Goal: Information Seeking & Learning: Learn about a topic

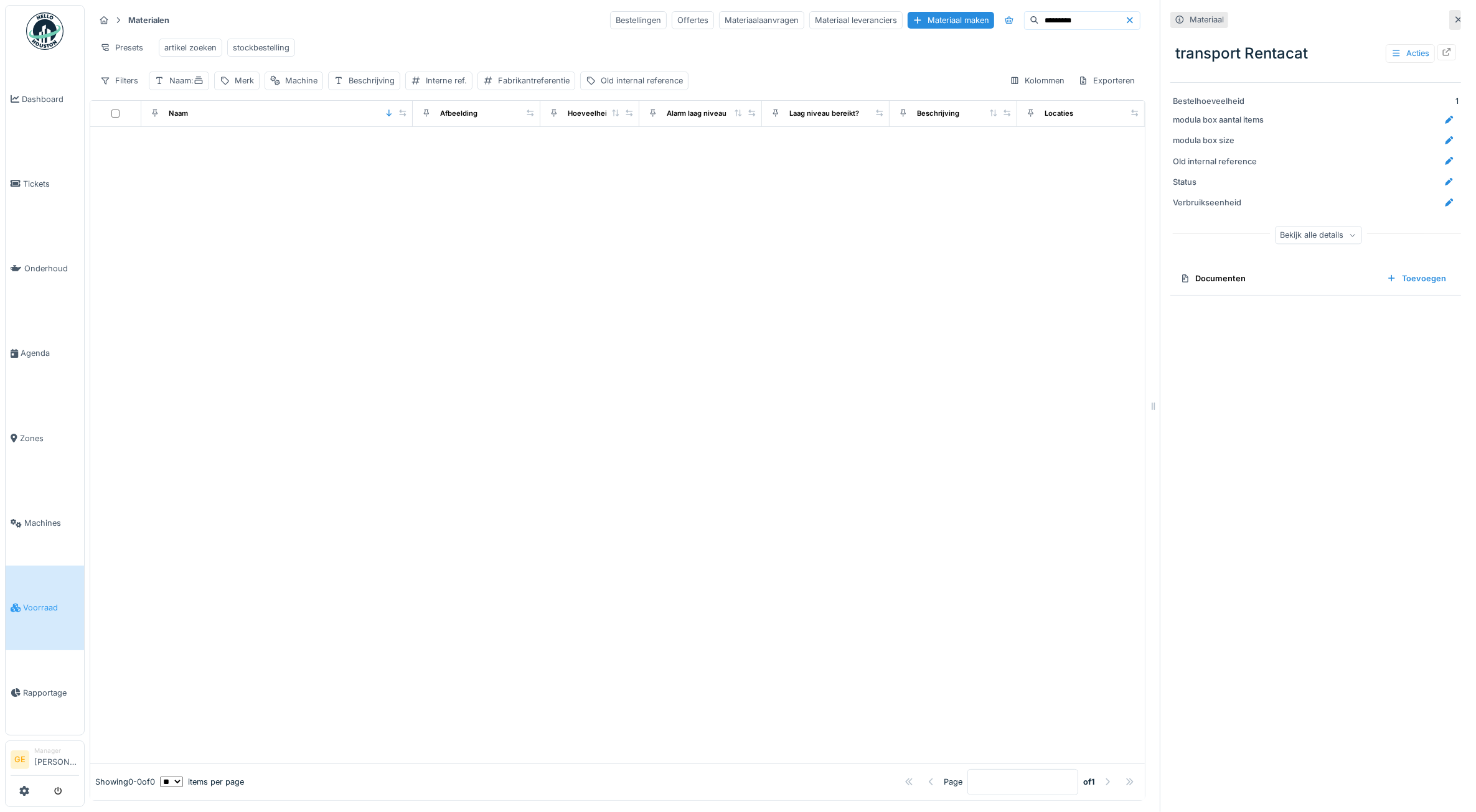
click at [42, 604] on link "Voorraad" at bounding box center [45, 608] width 78 height 85
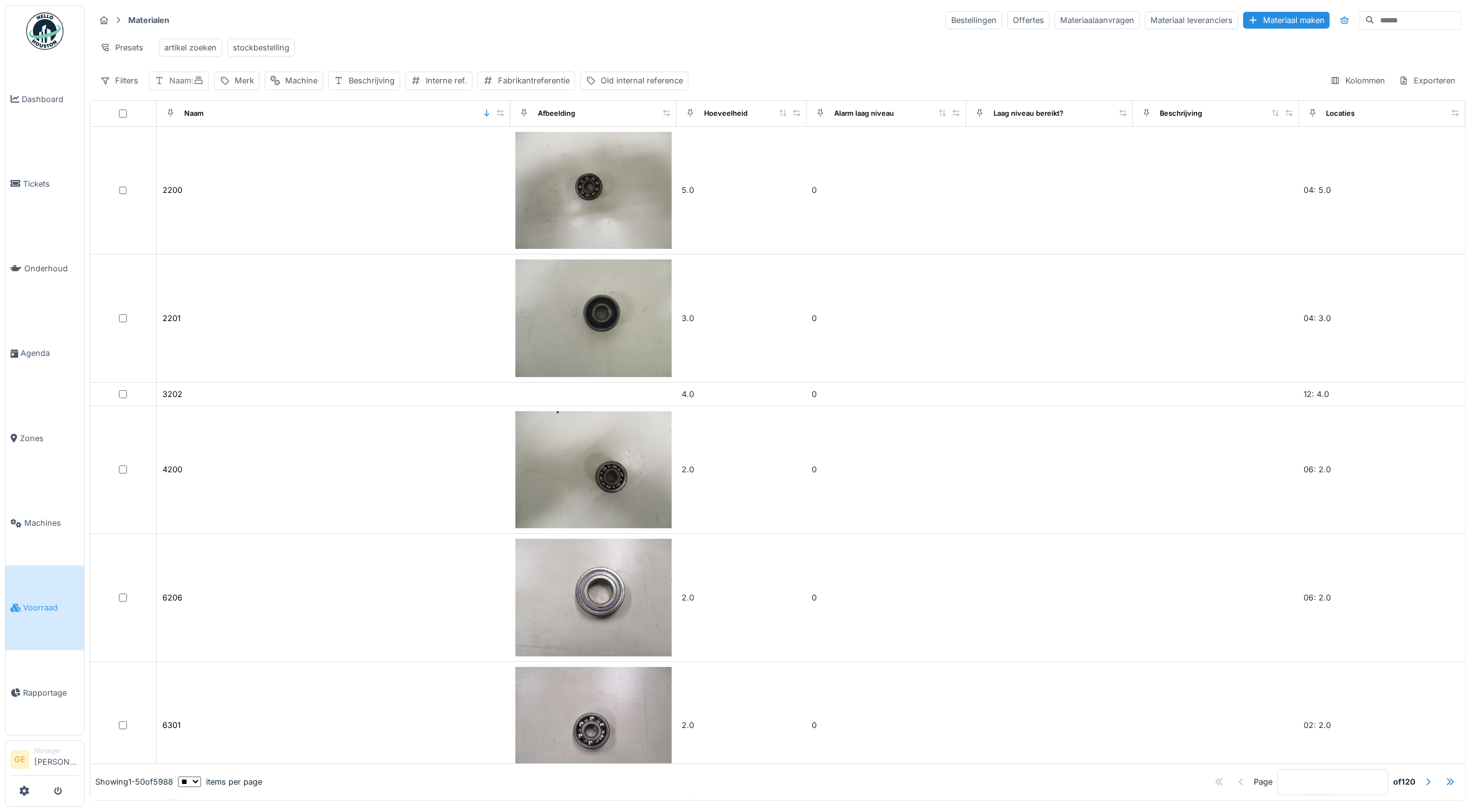
click at [183, 87] on div "Naam :" at bounding box center [187, 81] width 34 height 12
click at [211, 156] on input "Naam" at bounding box center [217, 153] width 126 height 26
type input "*******"
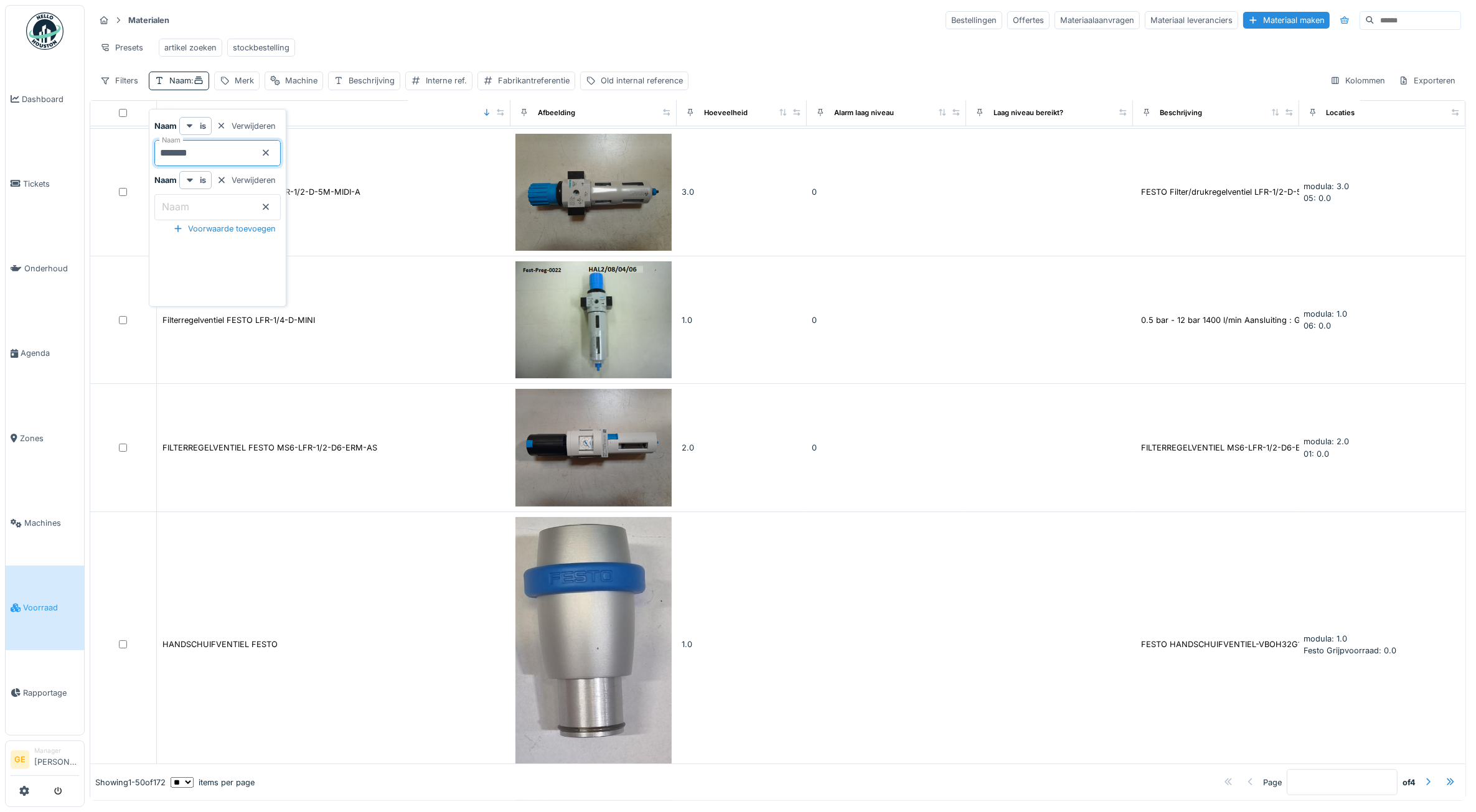
scroll to position [6236, 0]
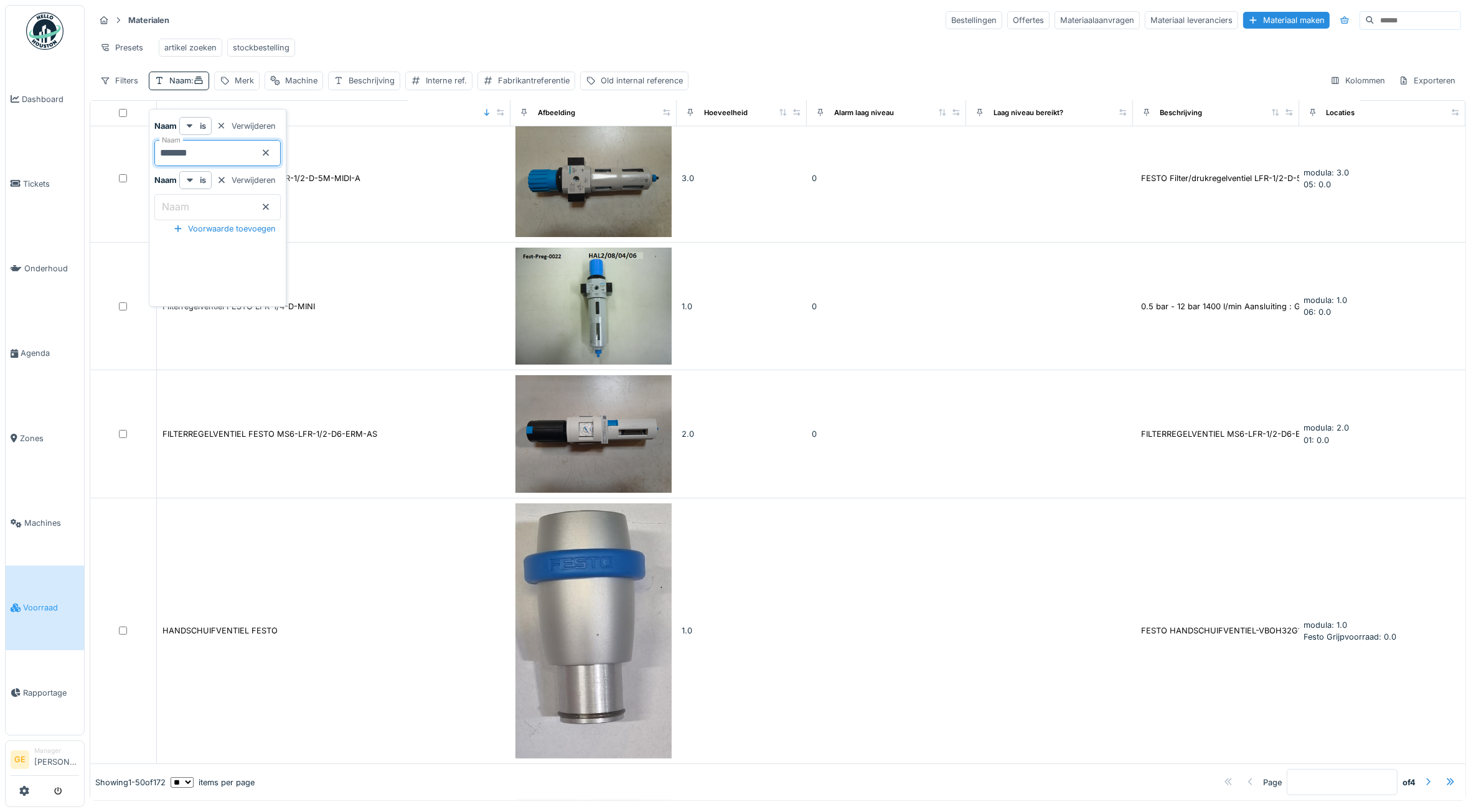
click at [1423, 776] on div at bounding box center [1428, 782] width 10 height 12
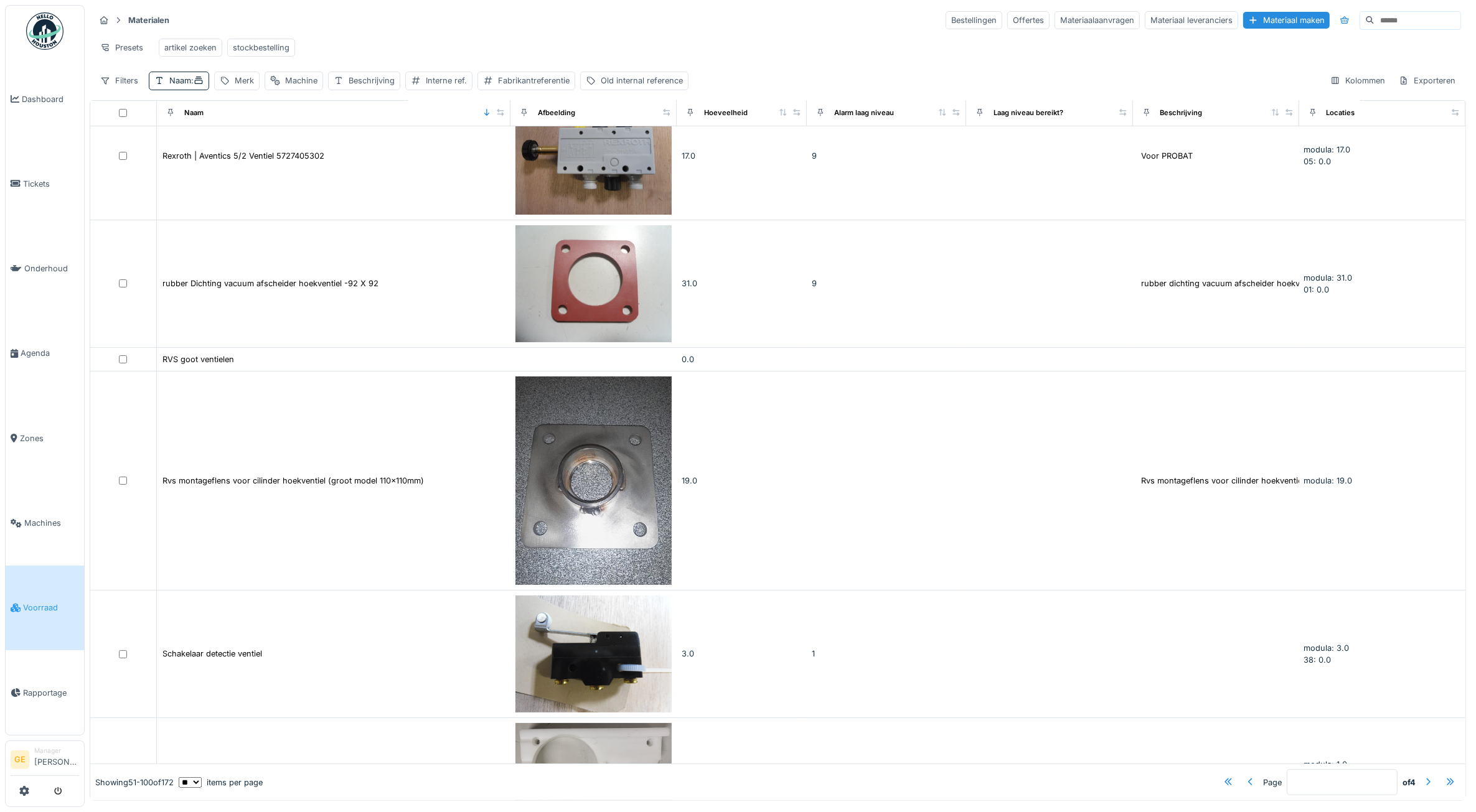
scroll to position [6192, 0]
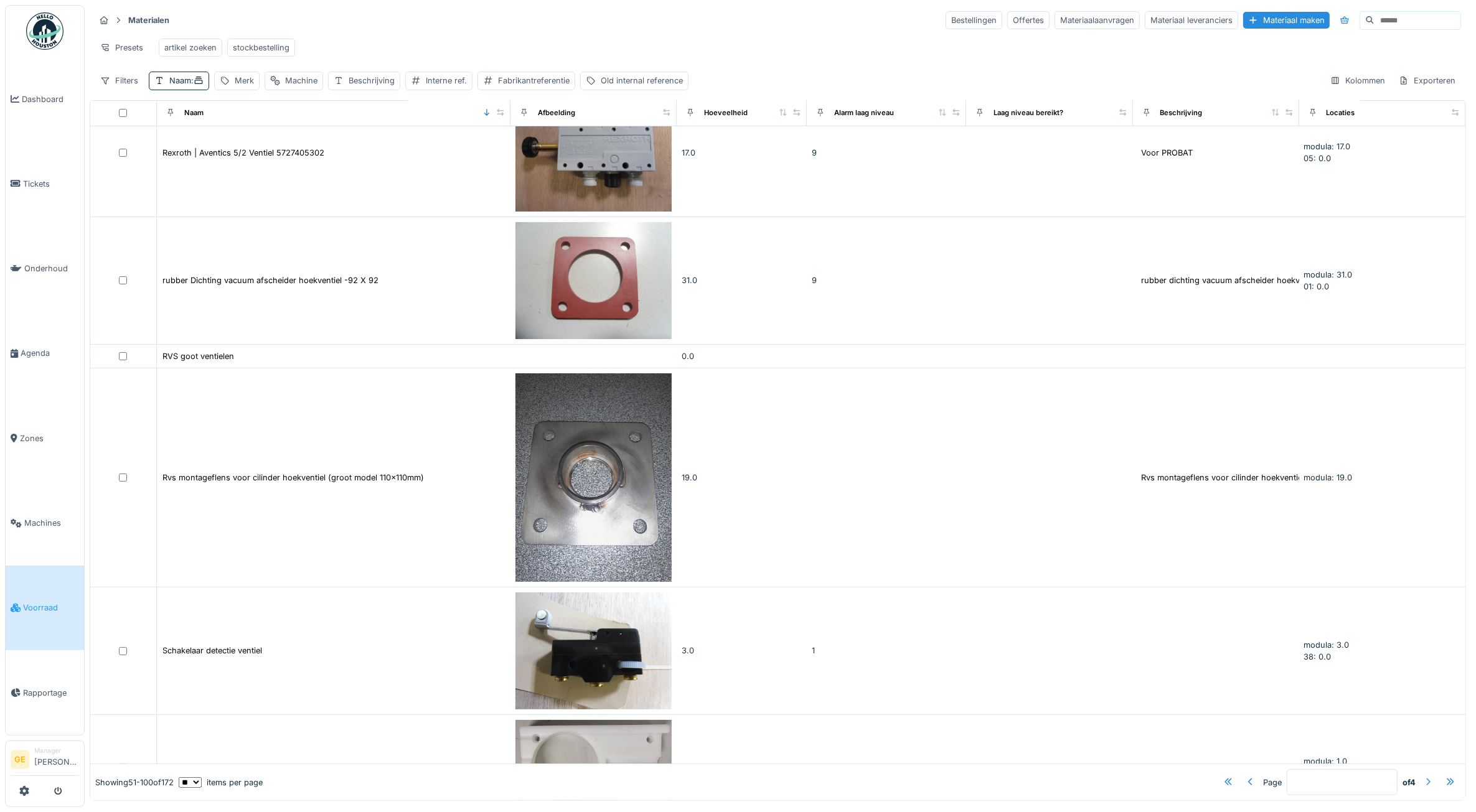
click at [1423, 776] on div at bounding box center [1428, 782] width 10 height 12
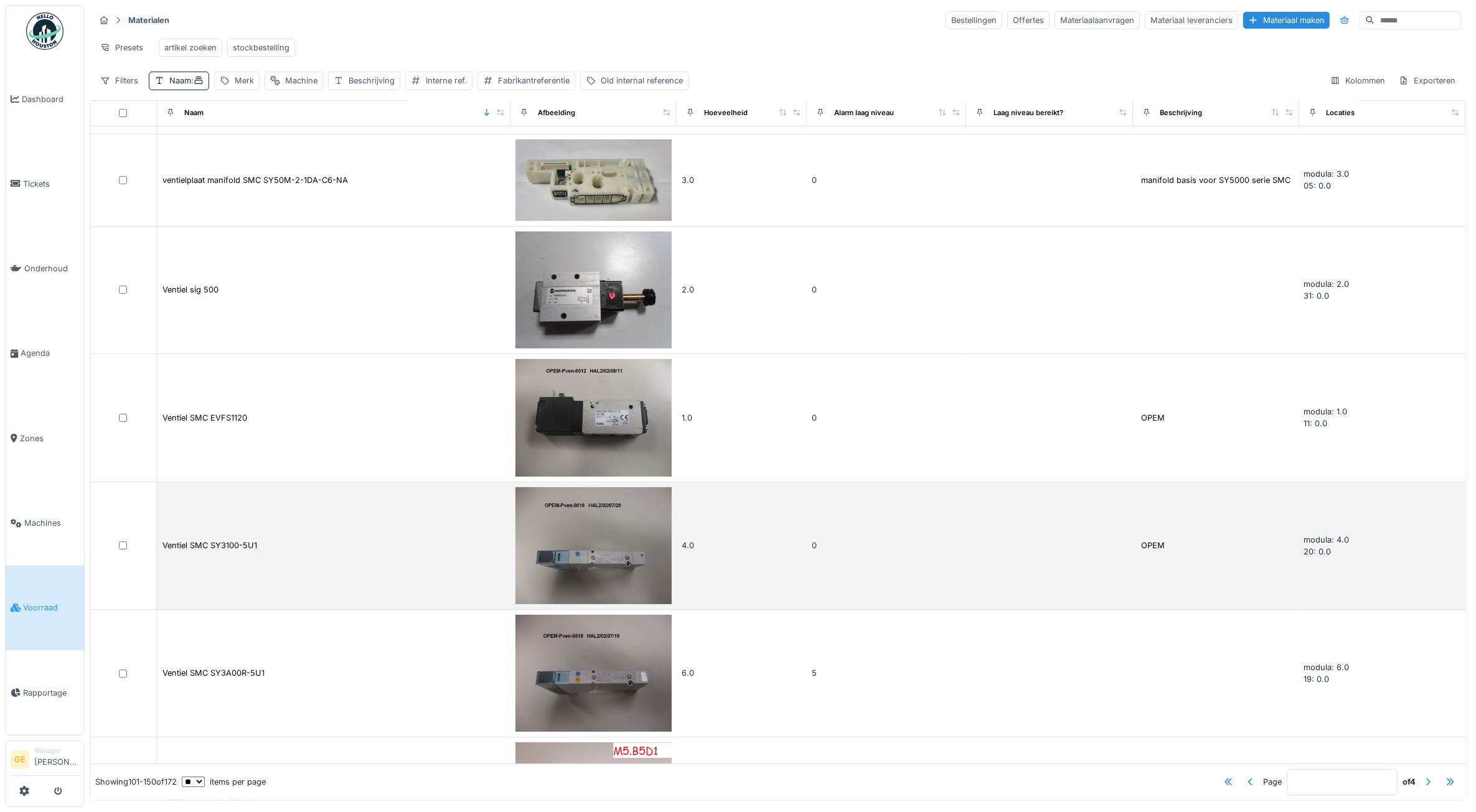
scroll to position [5, 0]
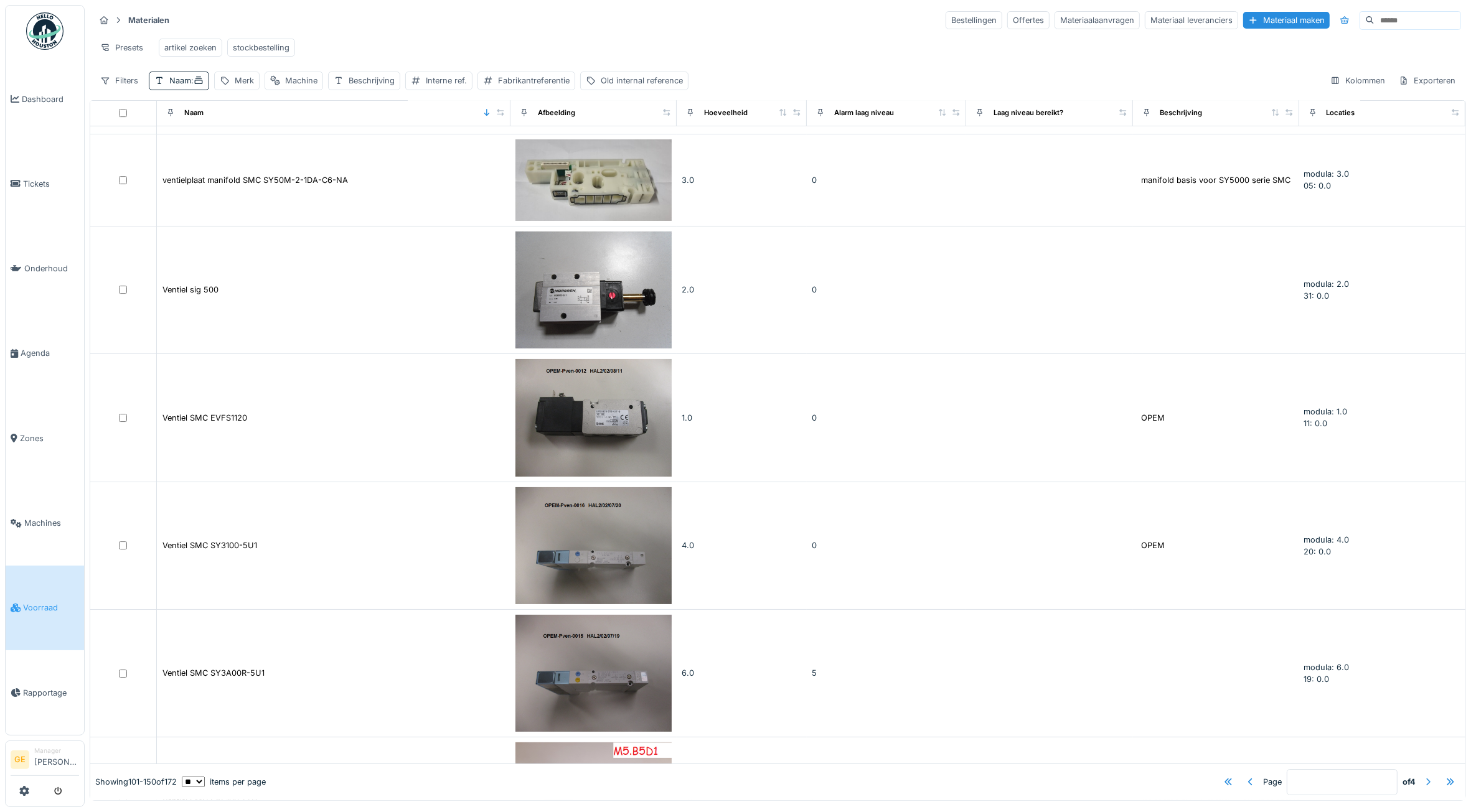
click at [1418, 774] on div at bounding box center [1428, 782] width 20 height 17
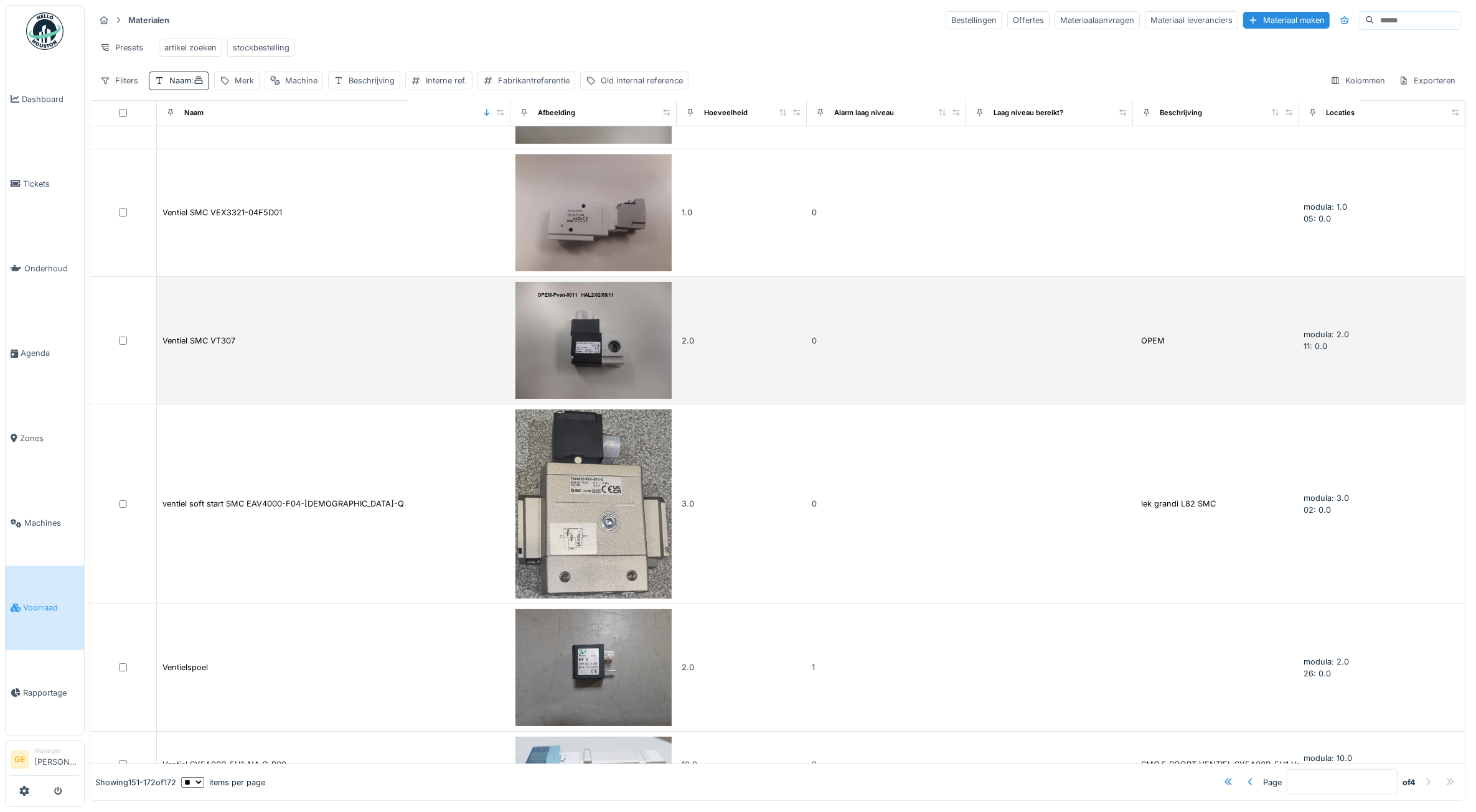
click at [588, 345] on img at bounding box center [593, 340] width 156 height 117
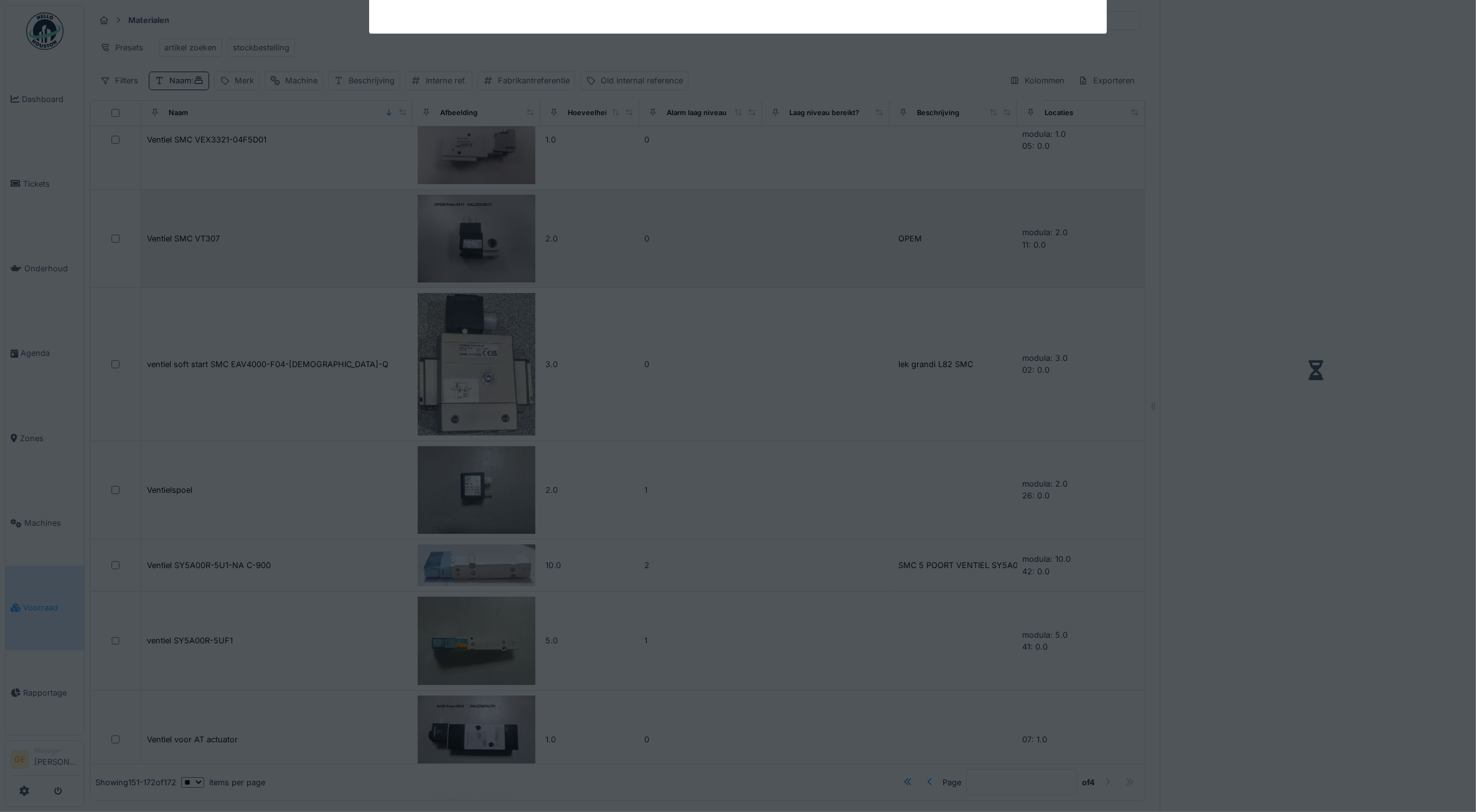
scroll to position [204, 0]
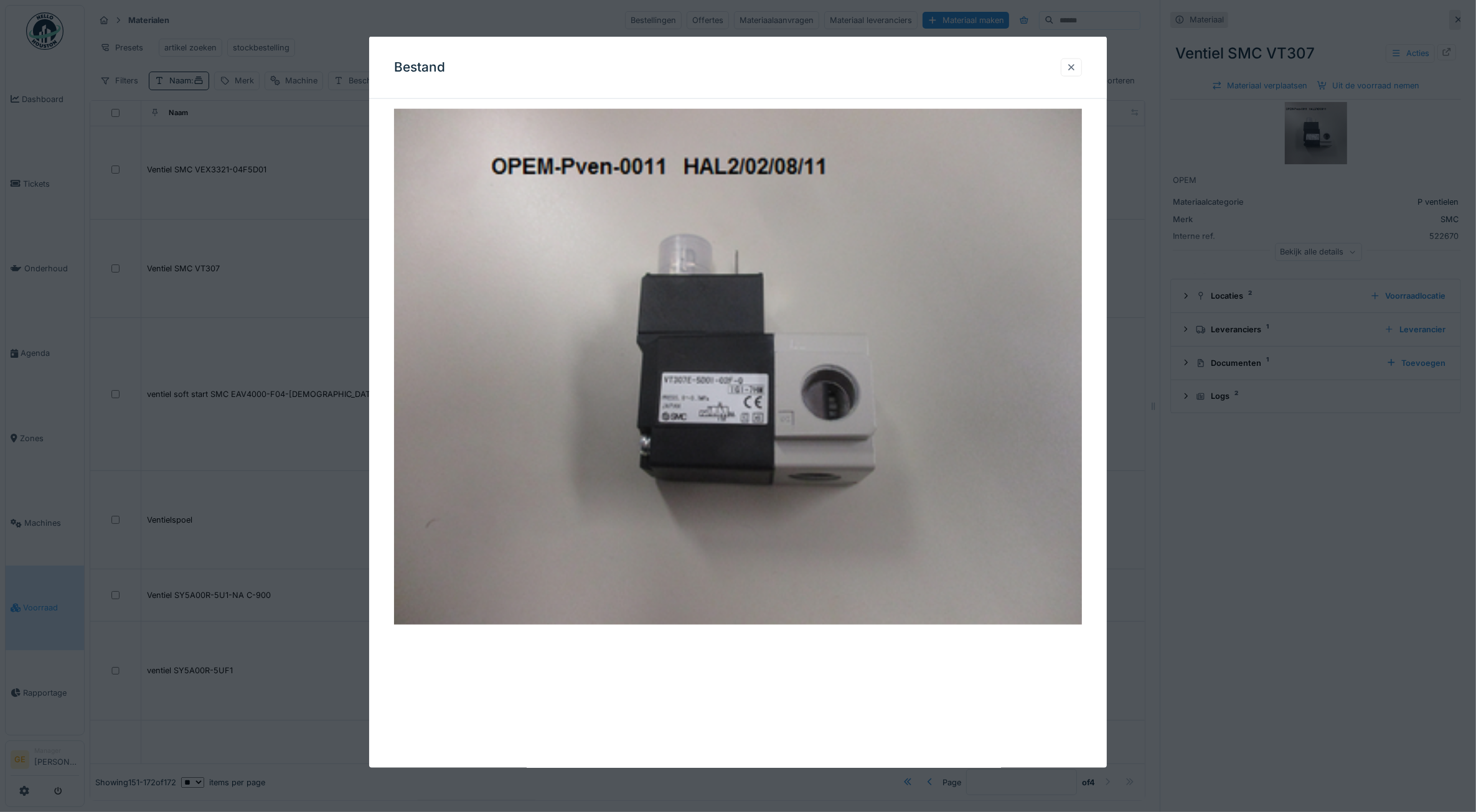
click at [1075, 64] on div at bounding box center [1072, 68] width 10 height 12
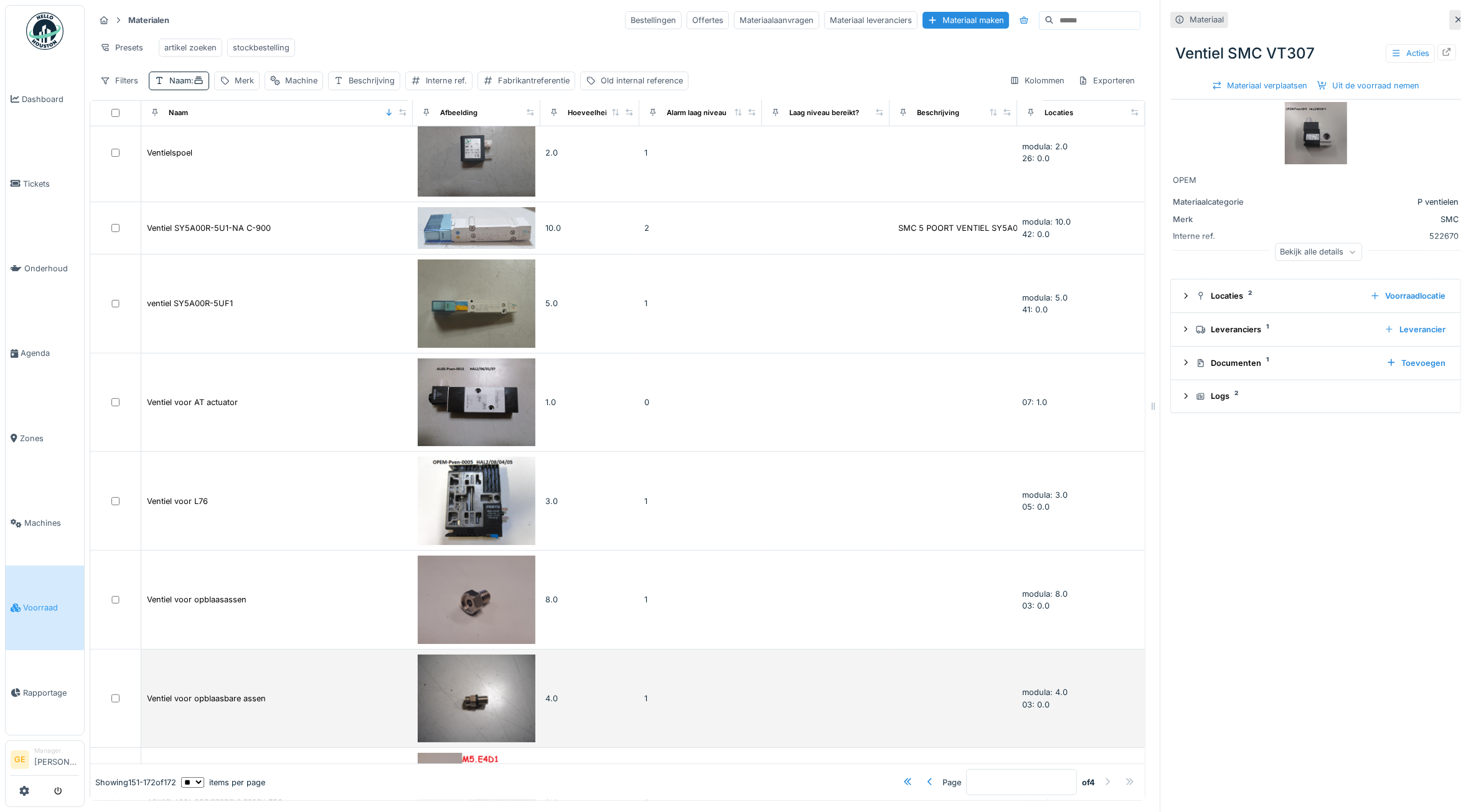
scroll to position [568, 0]
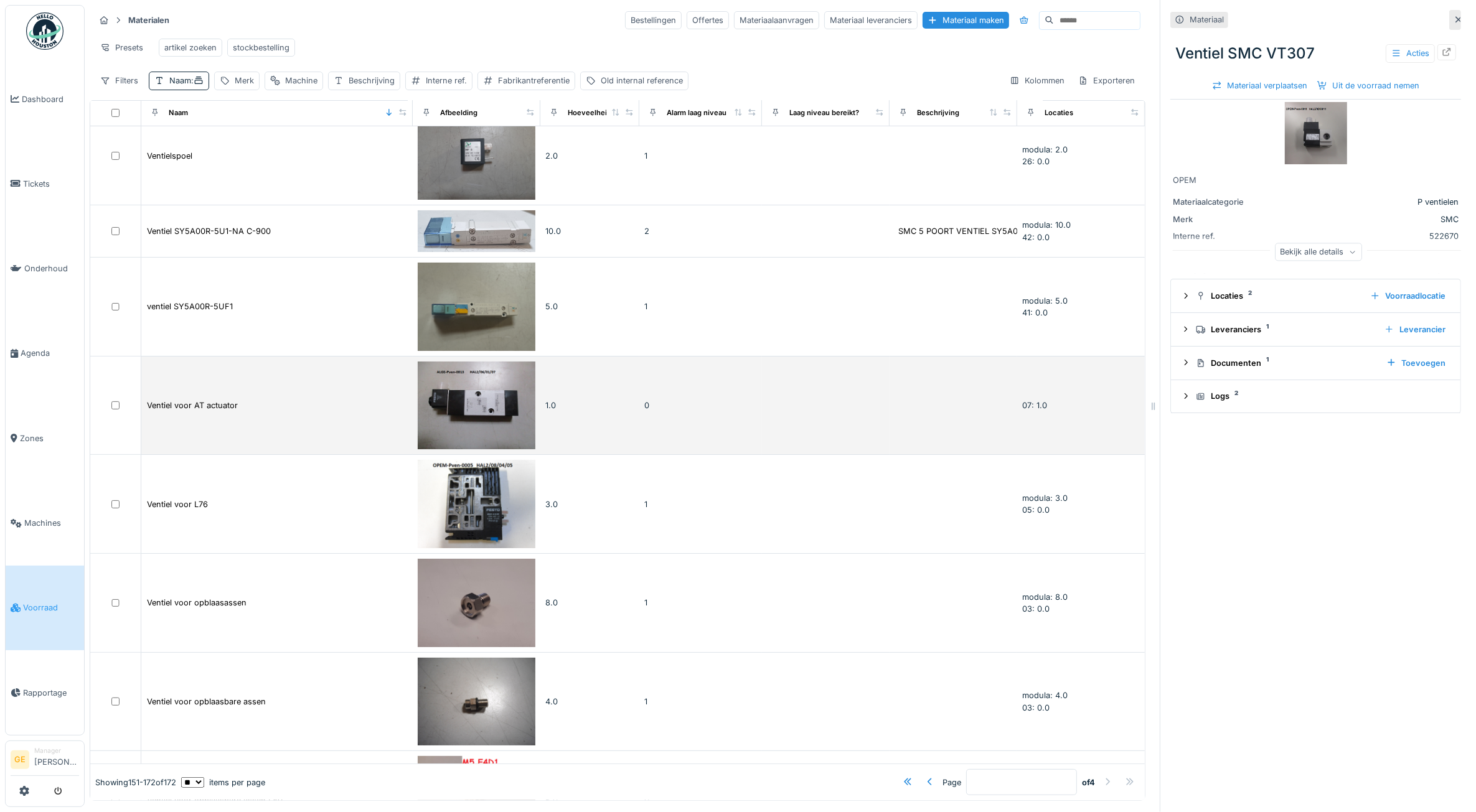
click at [300, 399] on div "Ventiel voor AT actuator" at bounding box center [277, 405] width 261 height 13
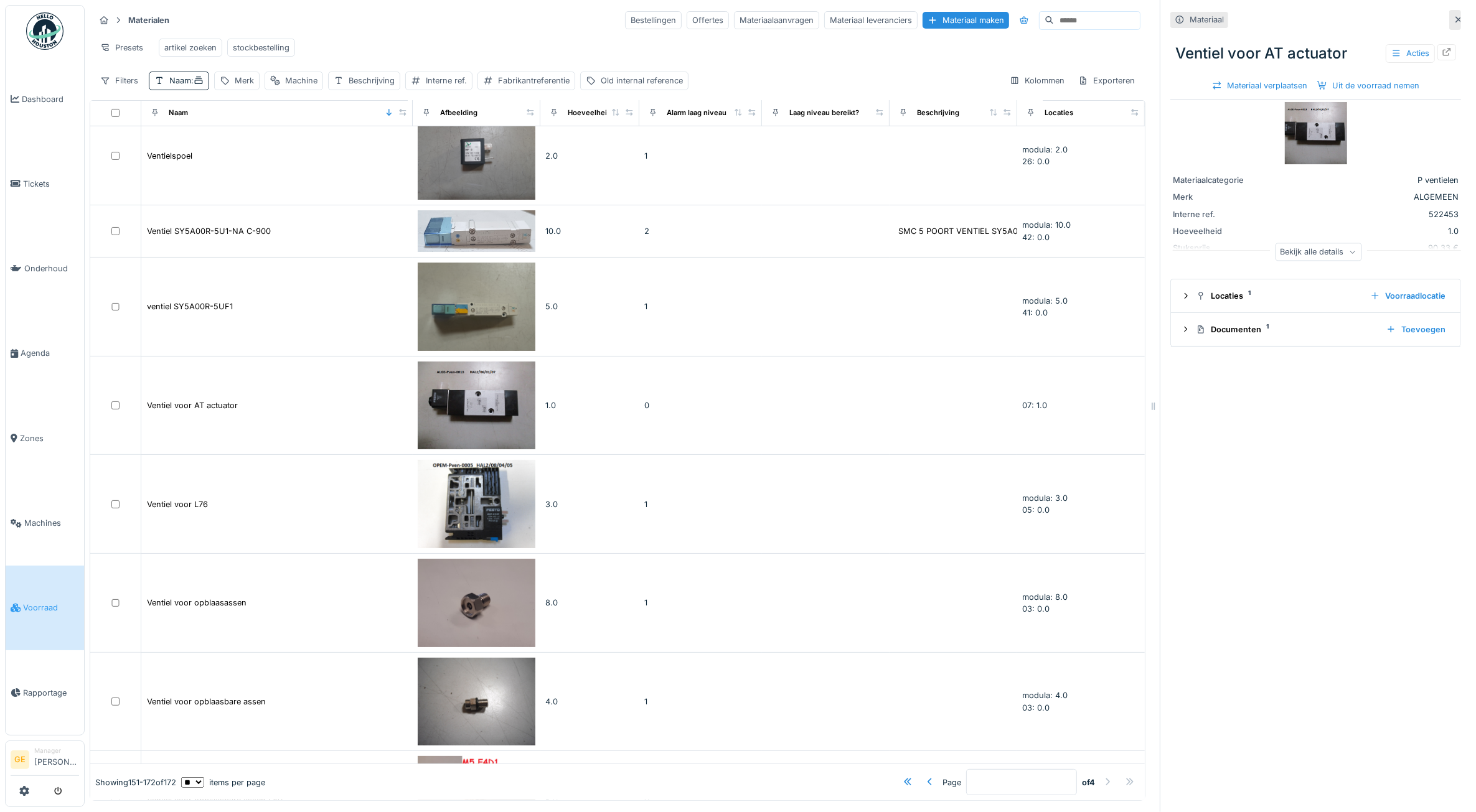
click at [1285, 134] on img at bounding box center [1316, 132] width 62 height 62
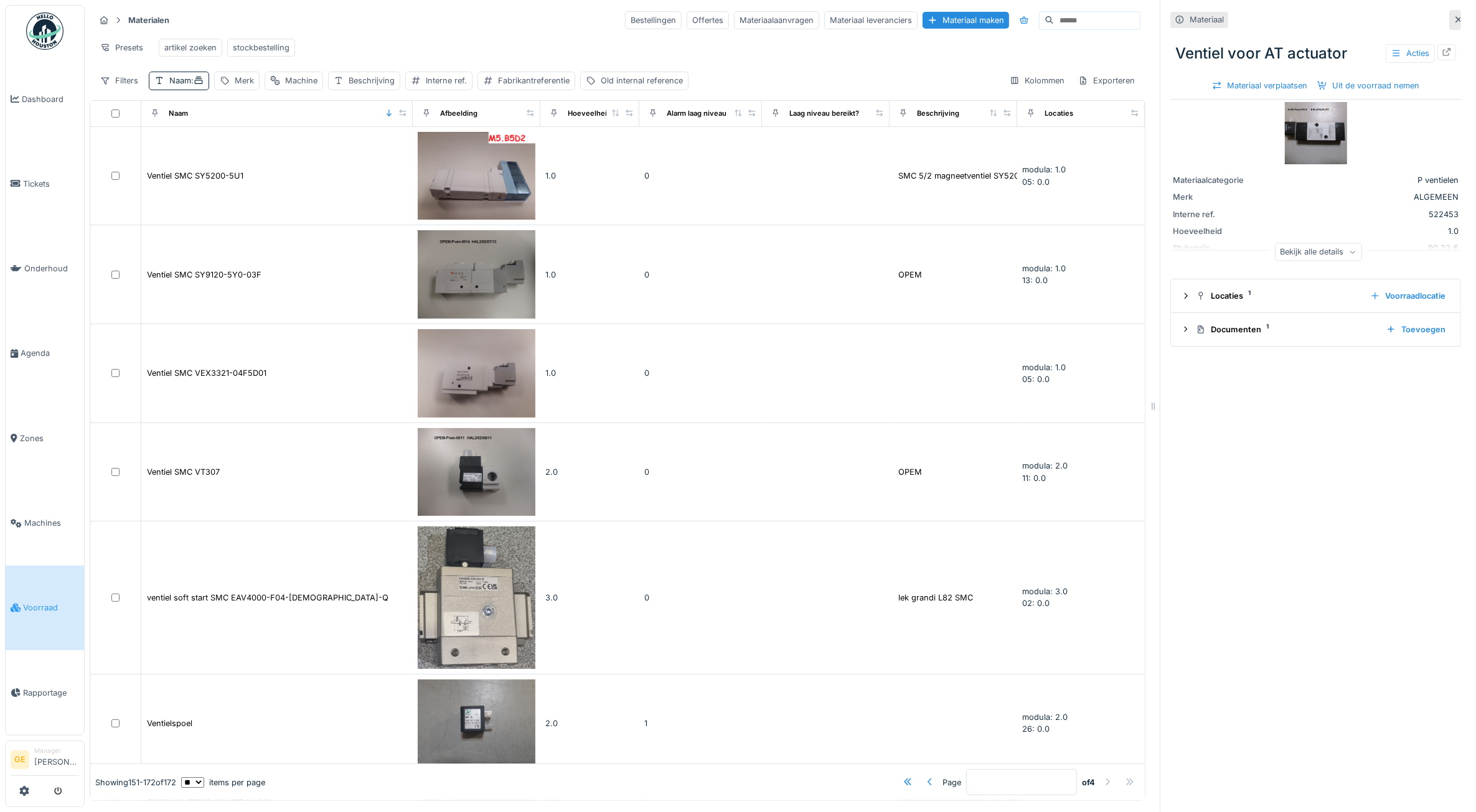
click at [925, 776] on div at bounding box center [930, 782] width 10 height 12
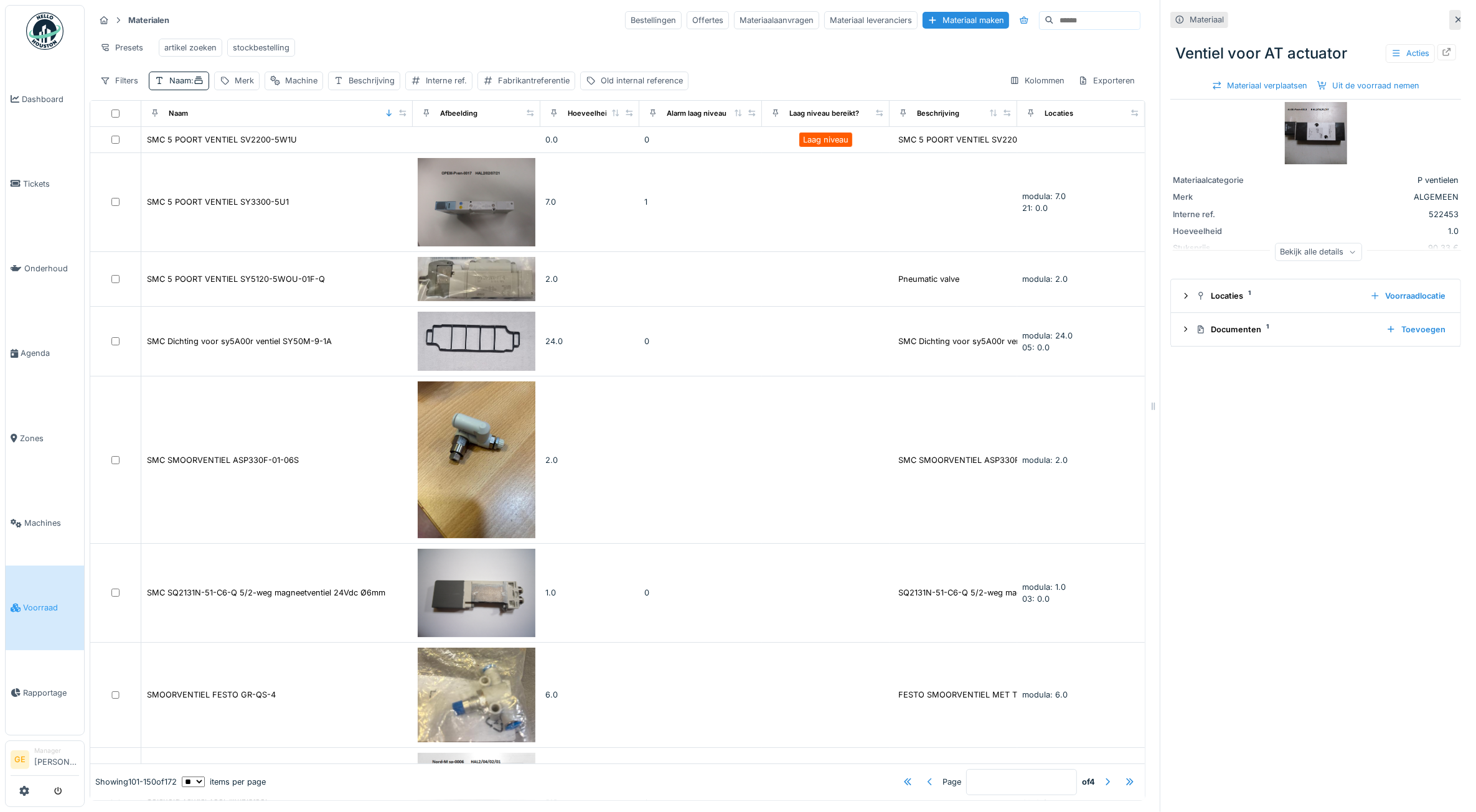
click at [925, 776] on div at bounding box center [930, 782] width 10 height 12
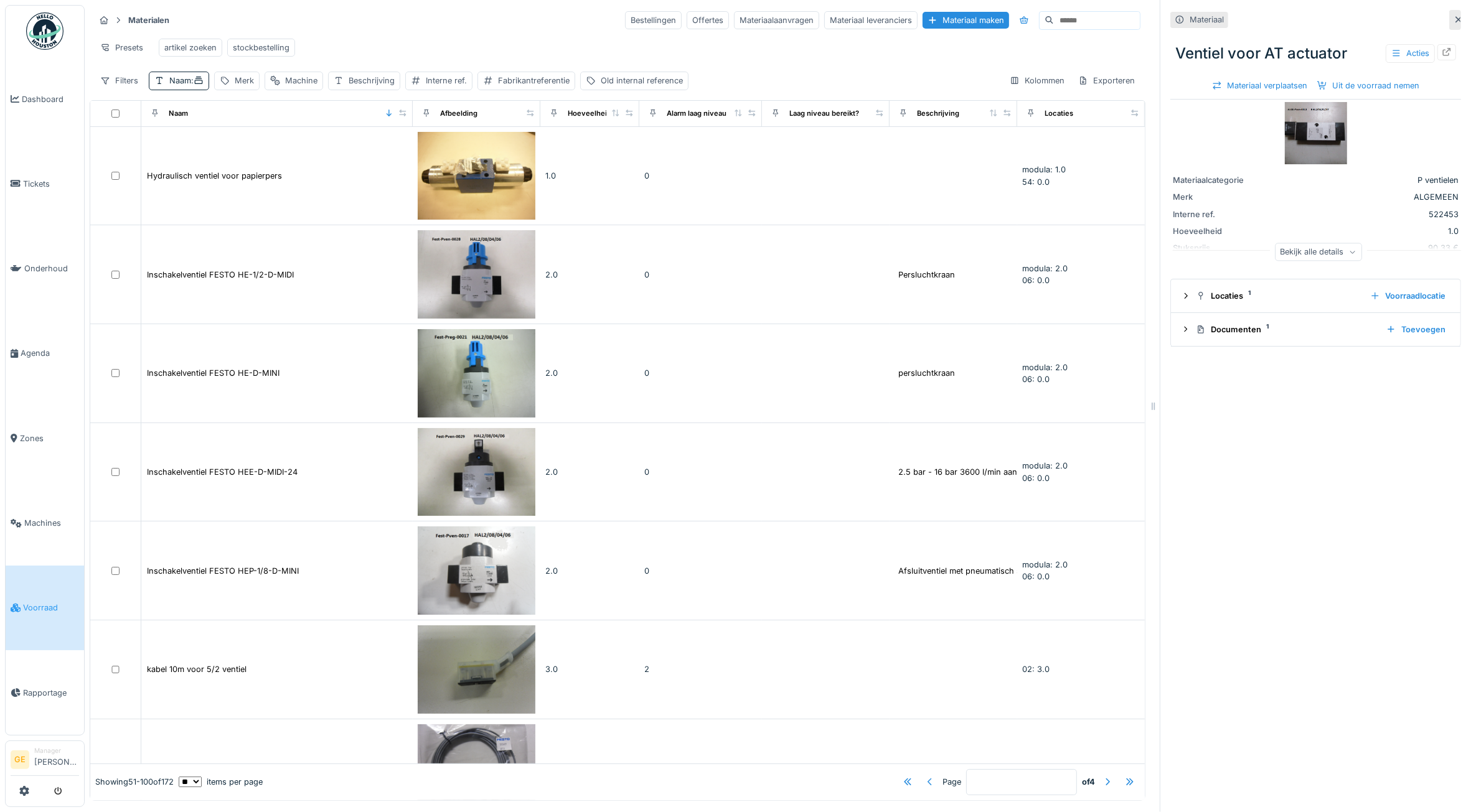
click at [925, 776] on div at bounding box center [930, 782] width 10 height 12
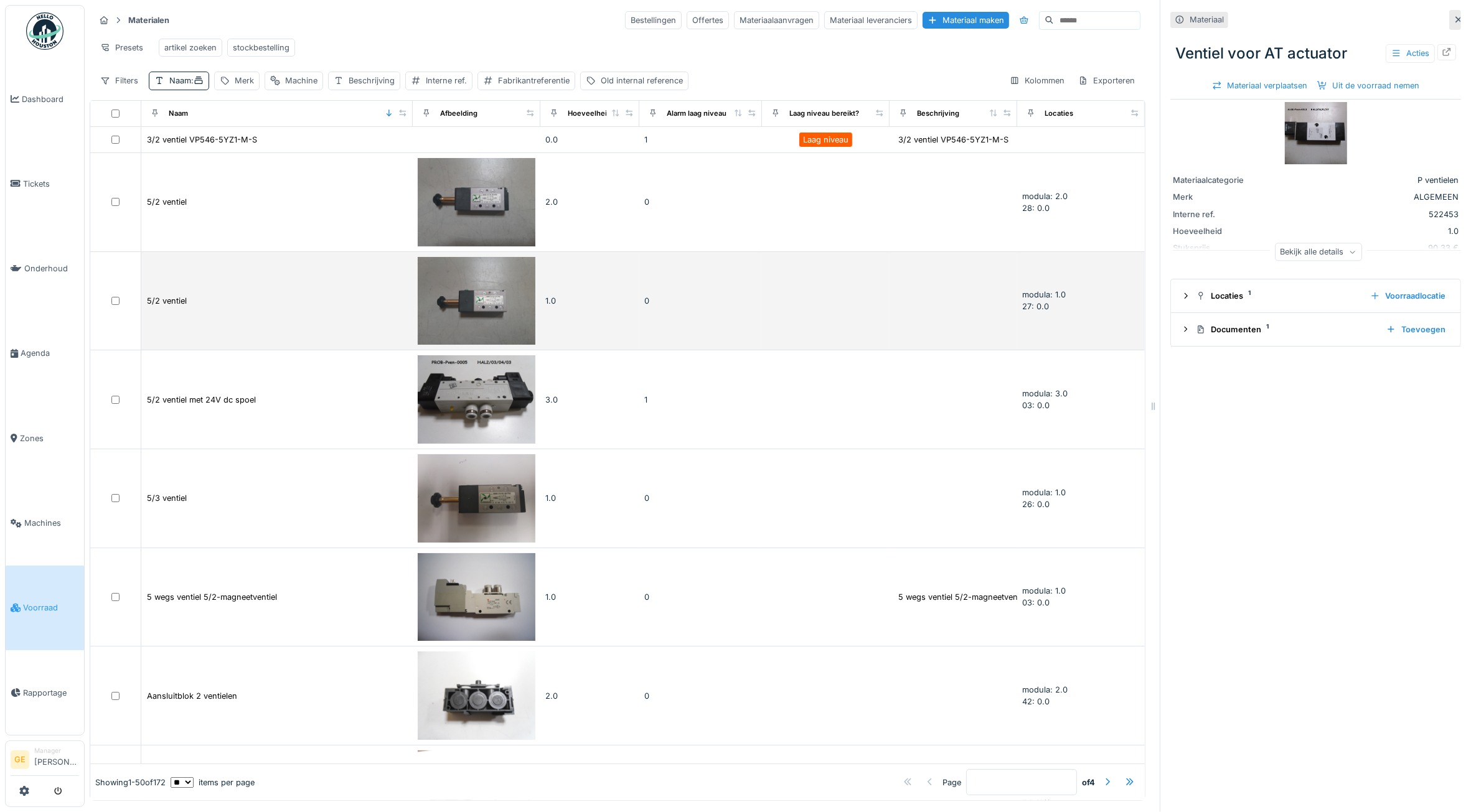
click at [462, 312] on img at bounding box center [476, 301] width 118 height 88
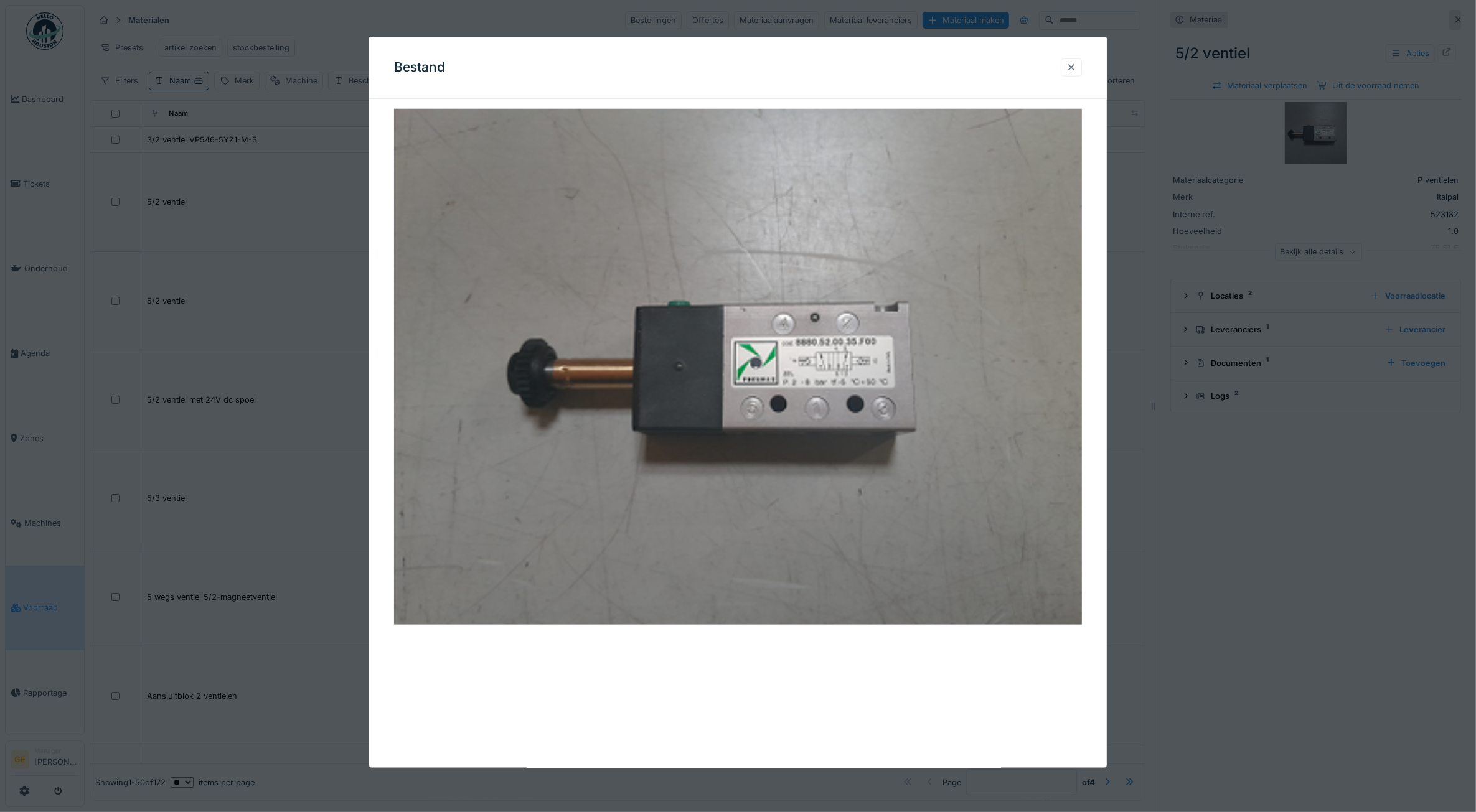
click at [1082, 65] on div at bounding box center [1071, 67] width 21 height 18
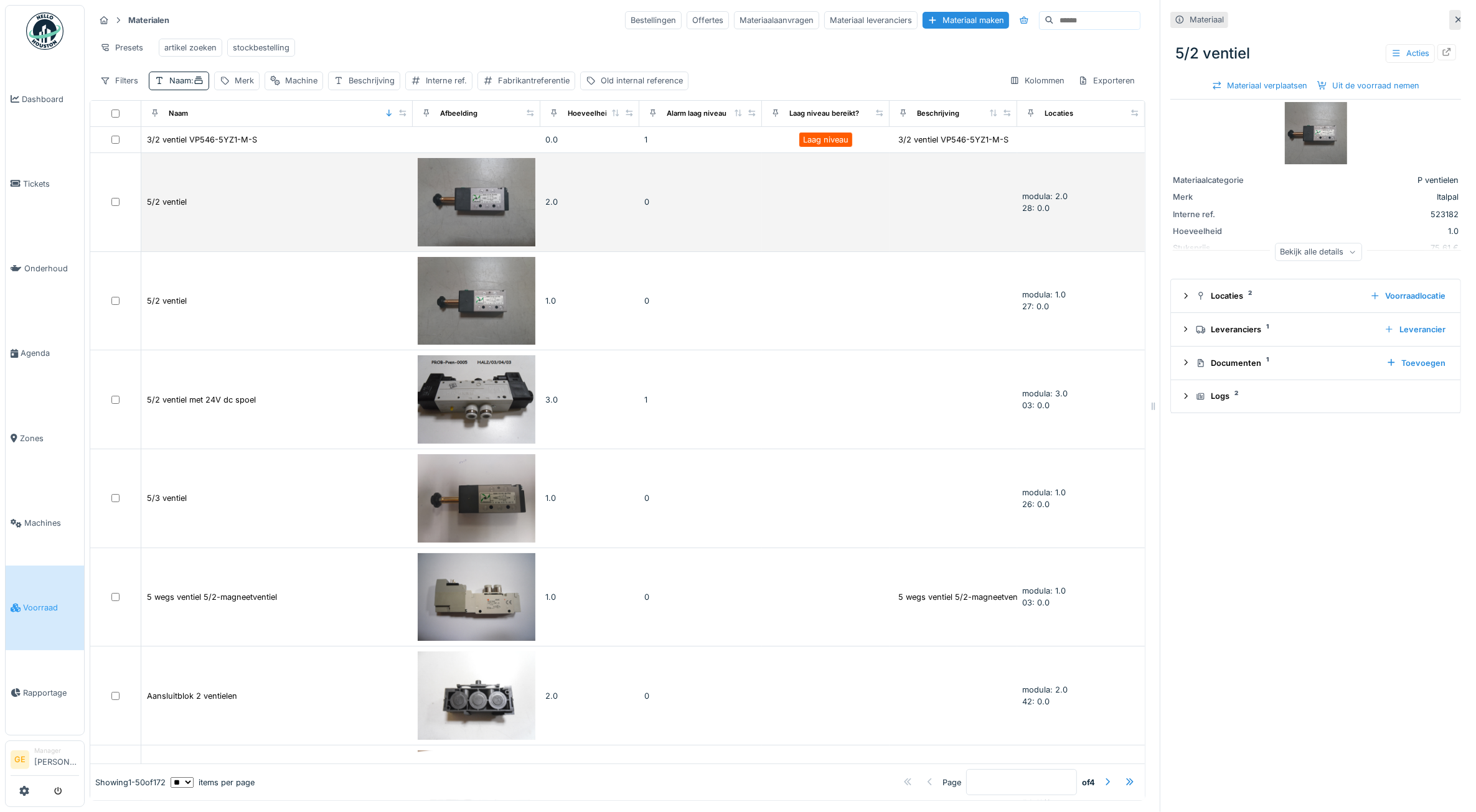
click at [581, 226] on td "2.0" at bounding box center [590, 202] width 99 height 99
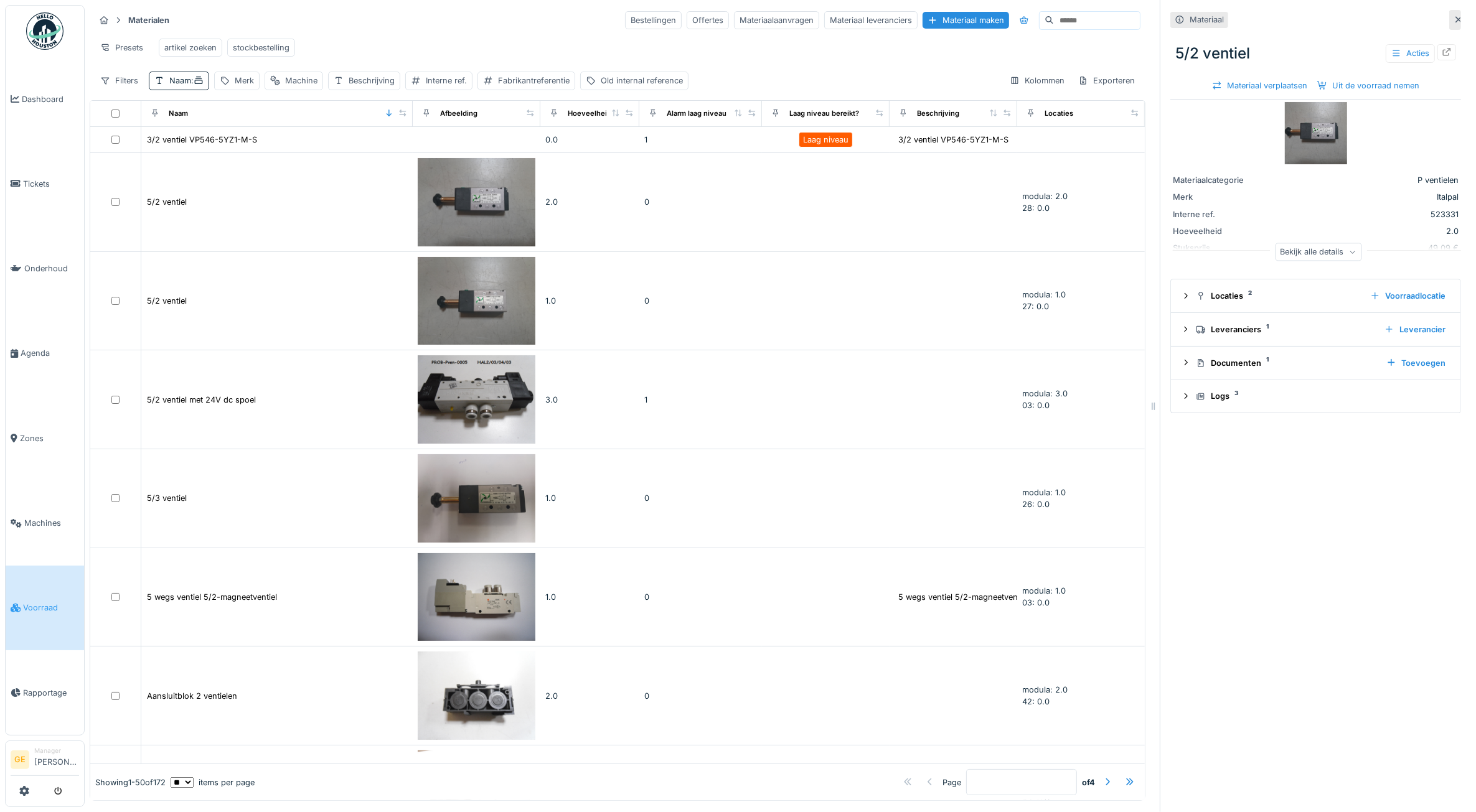
click at [1305, 142] on img at bounding box center [1316, 132] width 62 height 62
click at [1442, 52] on icon at bounding box center [1447, 52] width 10 height 8
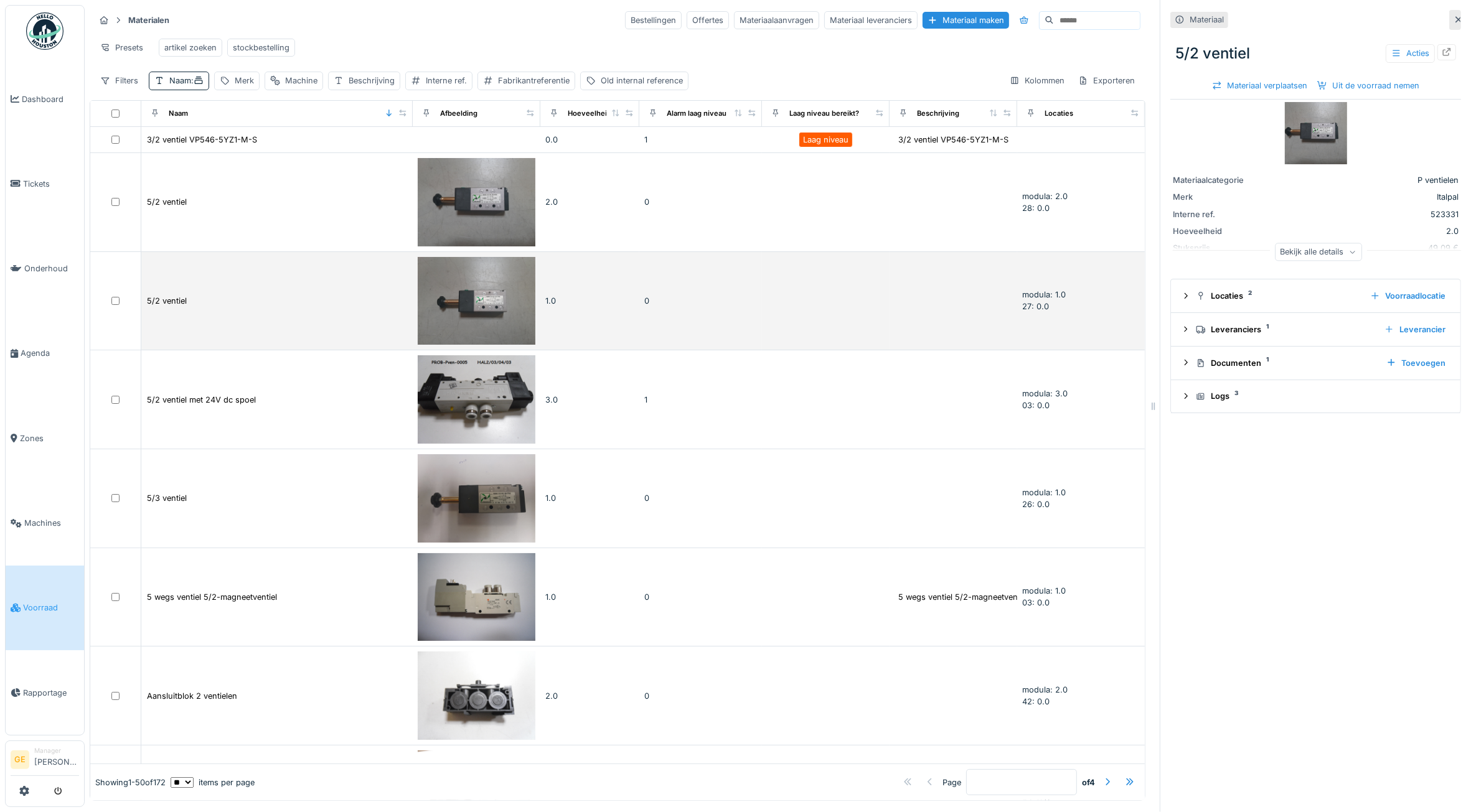
click at [670, 322] on td "0" at bounding box center [700, 301] width 123 height 99
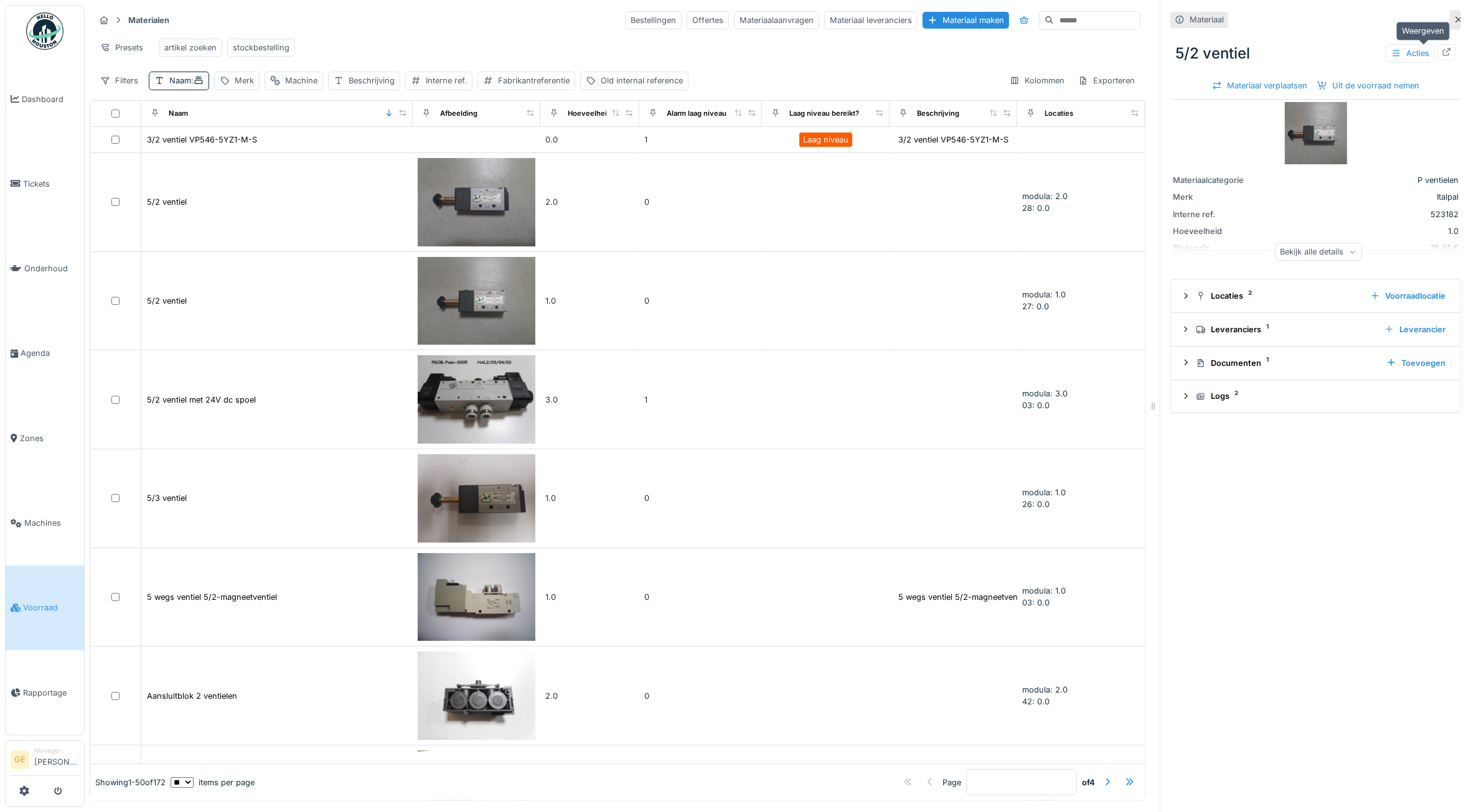
click at [1442, 53] on icon at bounding box center [1447, 52] width 10 height 8
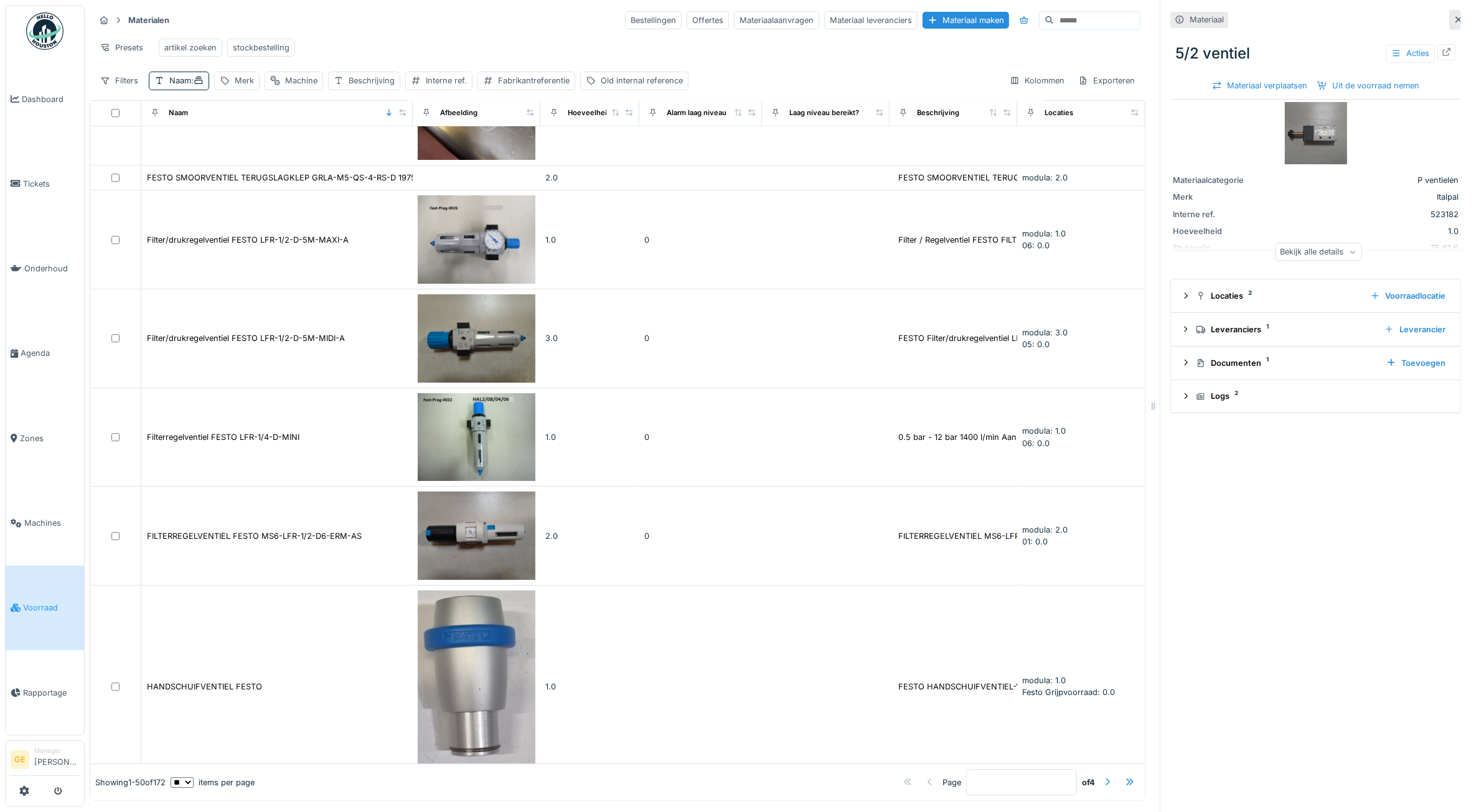
scroll to position [4662, 0]
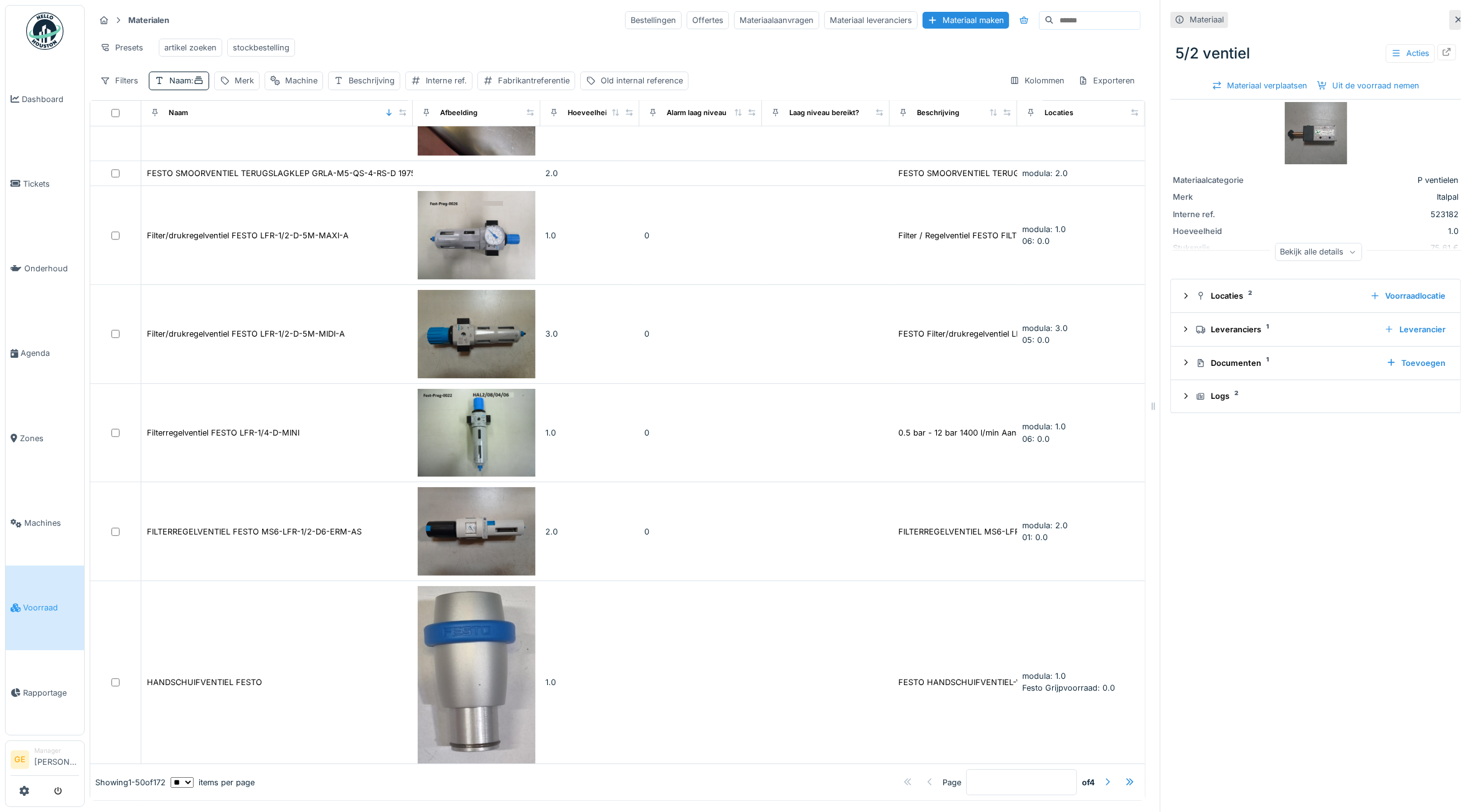
click at [1103, 776] on div at bounding box center [1108, 782] width 10 height 12
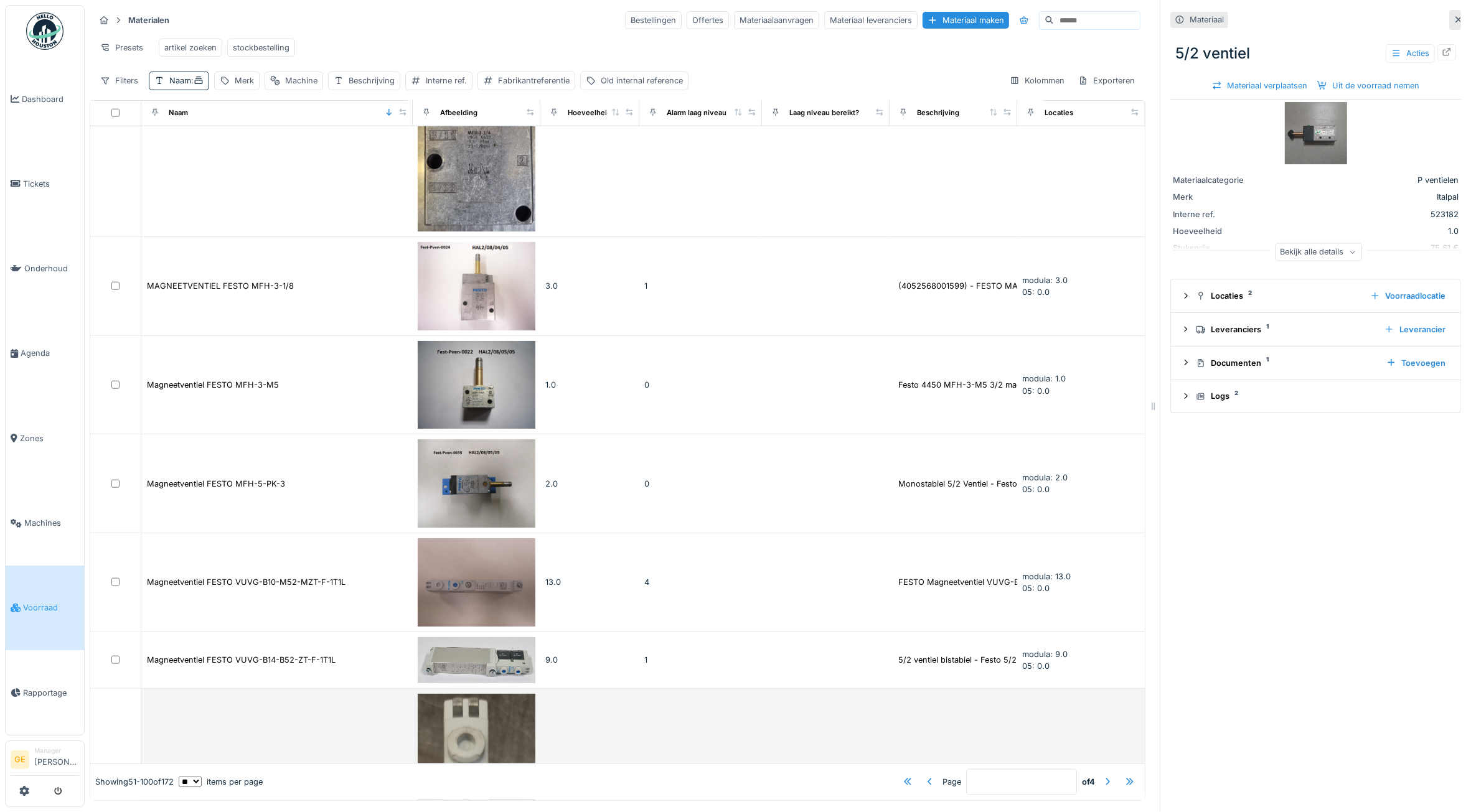
scroll to position [1964, 0]
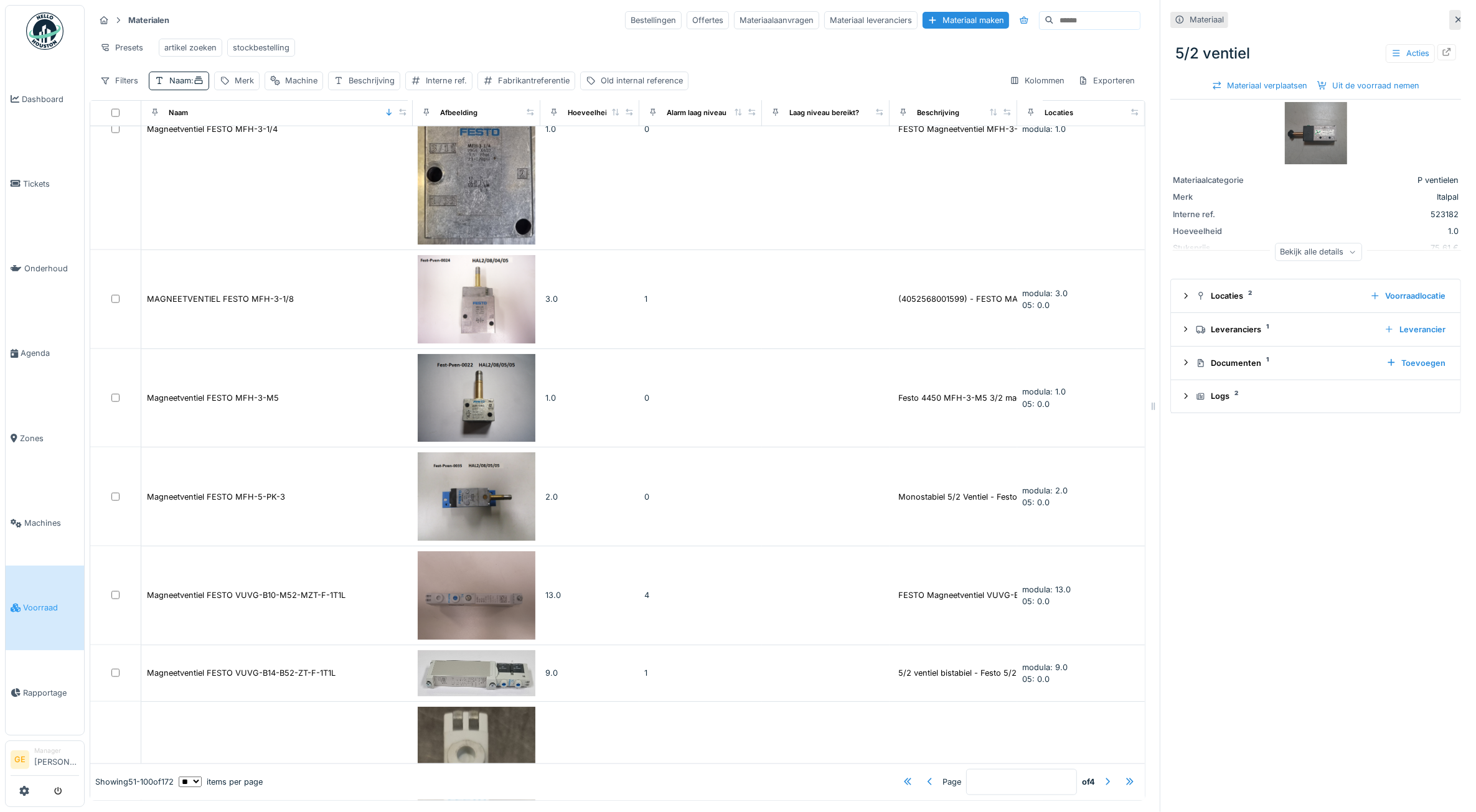
click at [439, 552] on img at bounding box center [476, 596] width 118 height 88
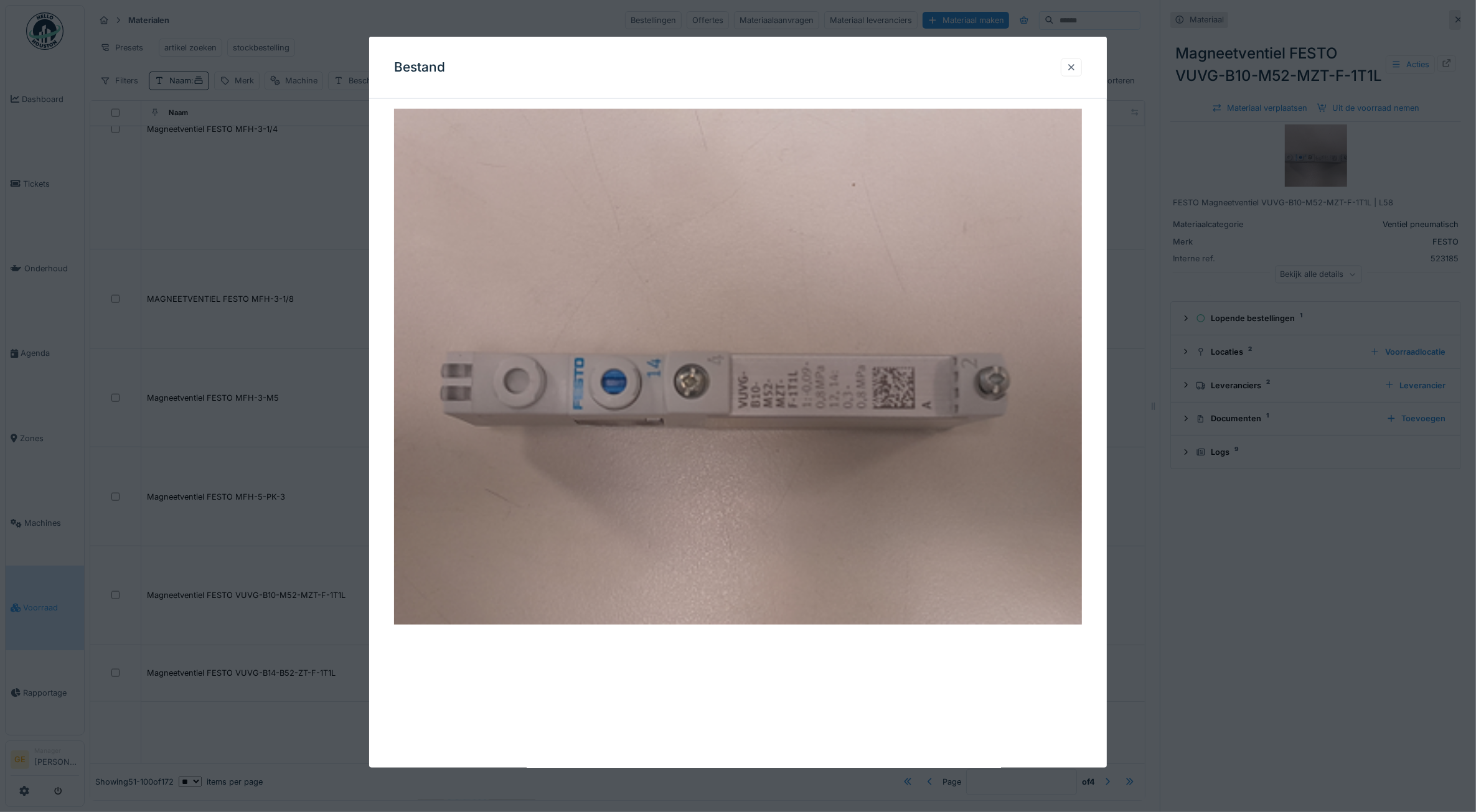
click at [1076, 64] on div at bounding box center [1072, 68] width 10 height 12
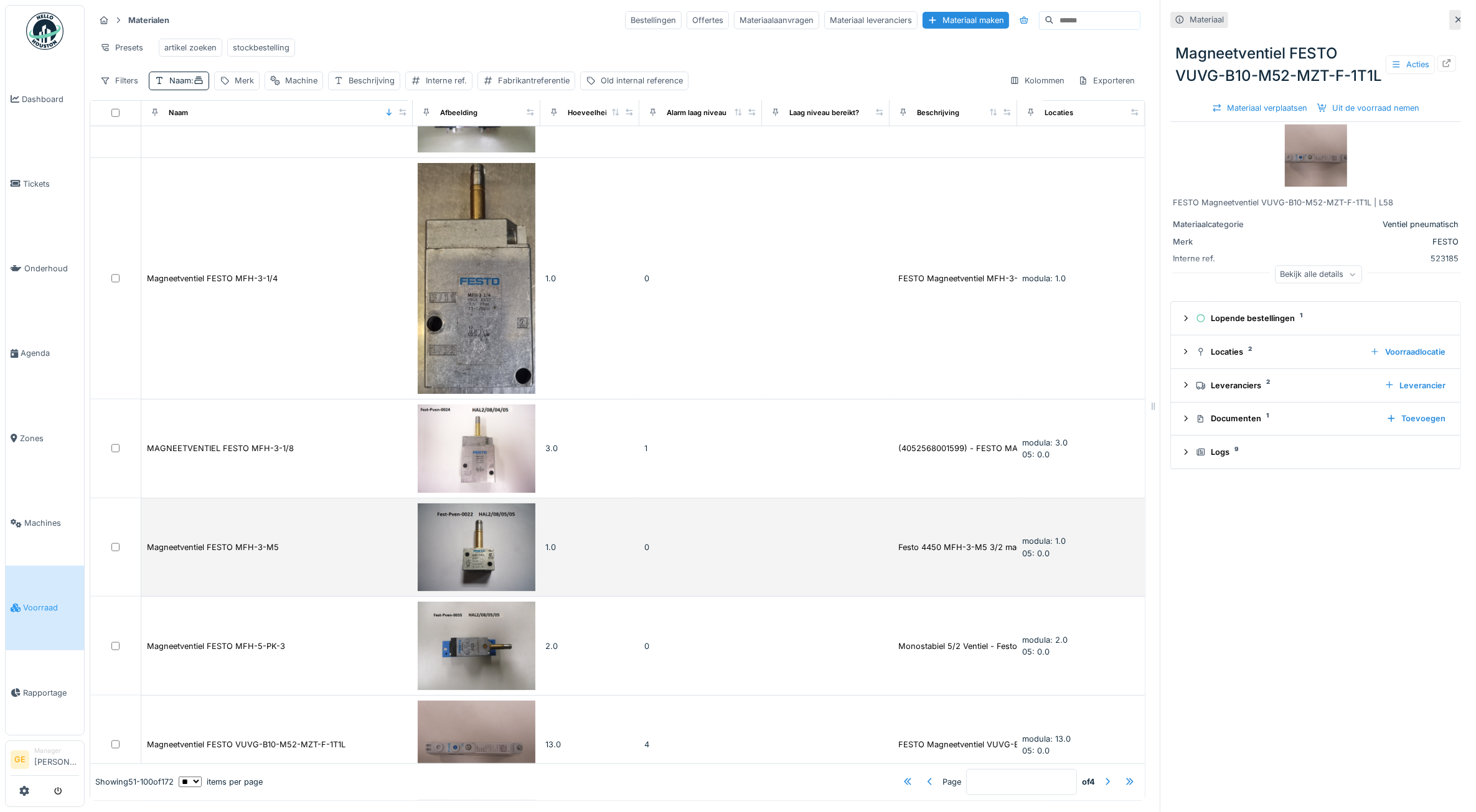
scroll to position [1809, 0]
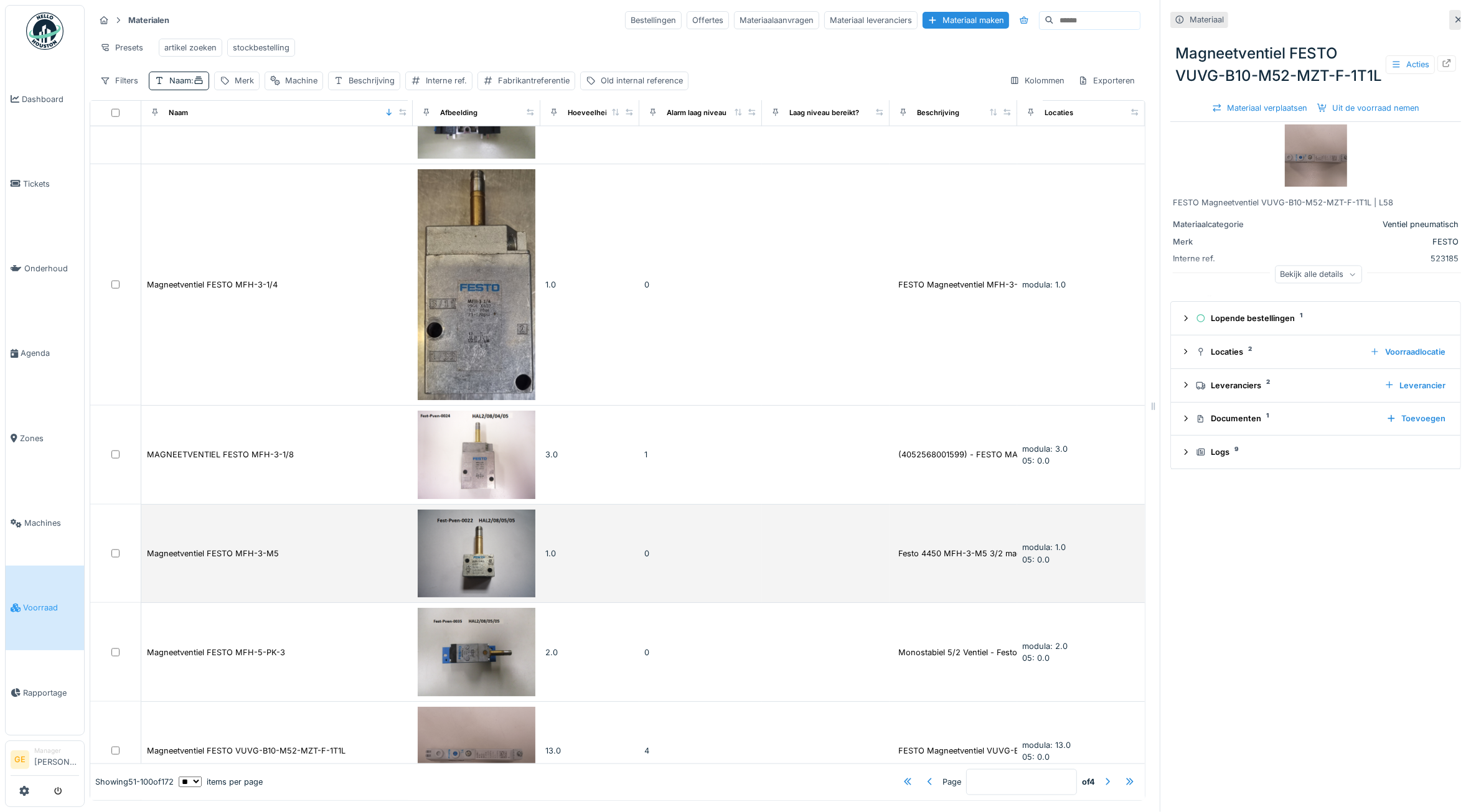
click at [455, 510] on img at bounding box center [476, 554] width 118 height 88
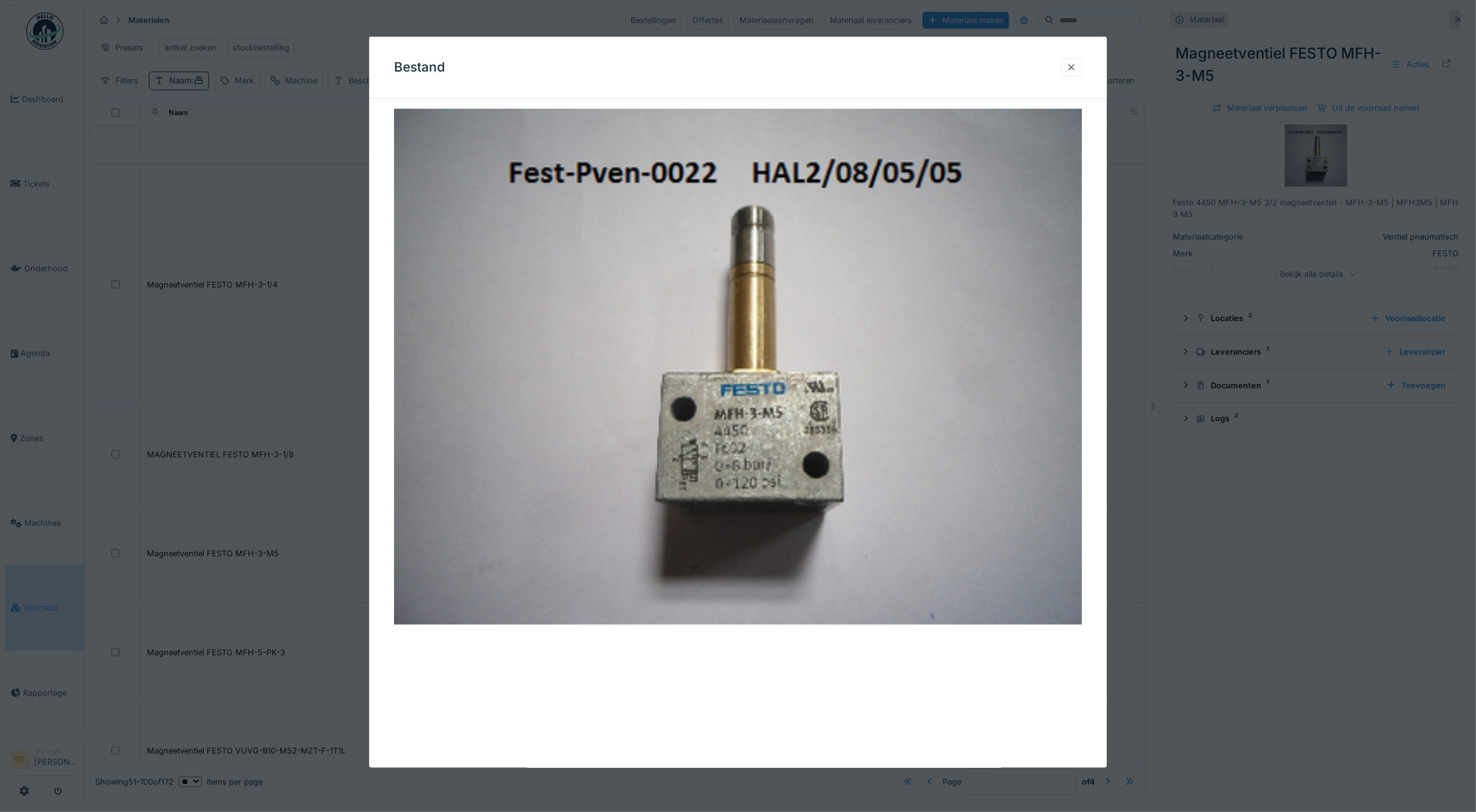
click at [1075, 62] on div at bounding box center [1072, 68] width 10 height 12
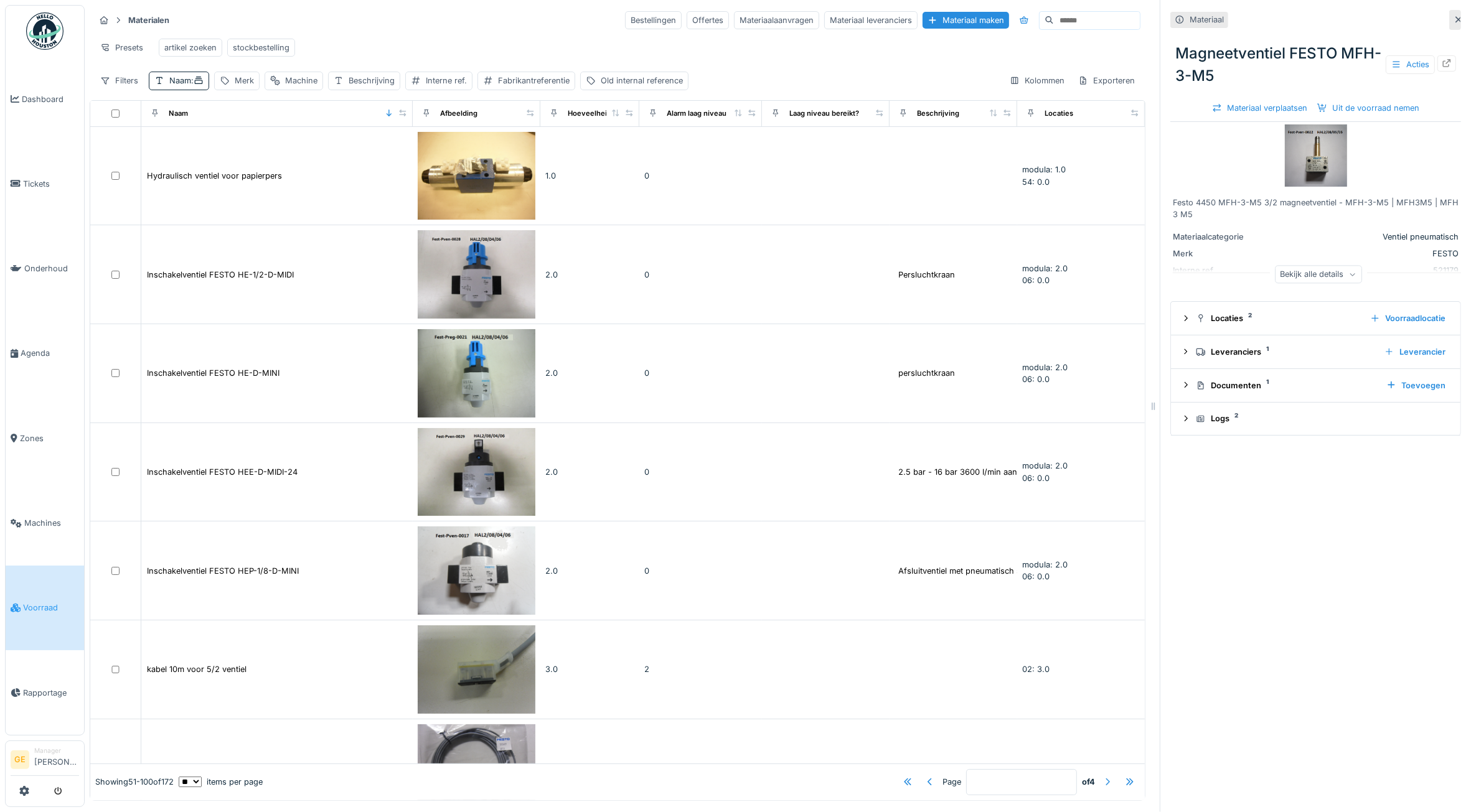
click at [1103, 776] on div at bounding box center [1108, 782] width 10 height 12
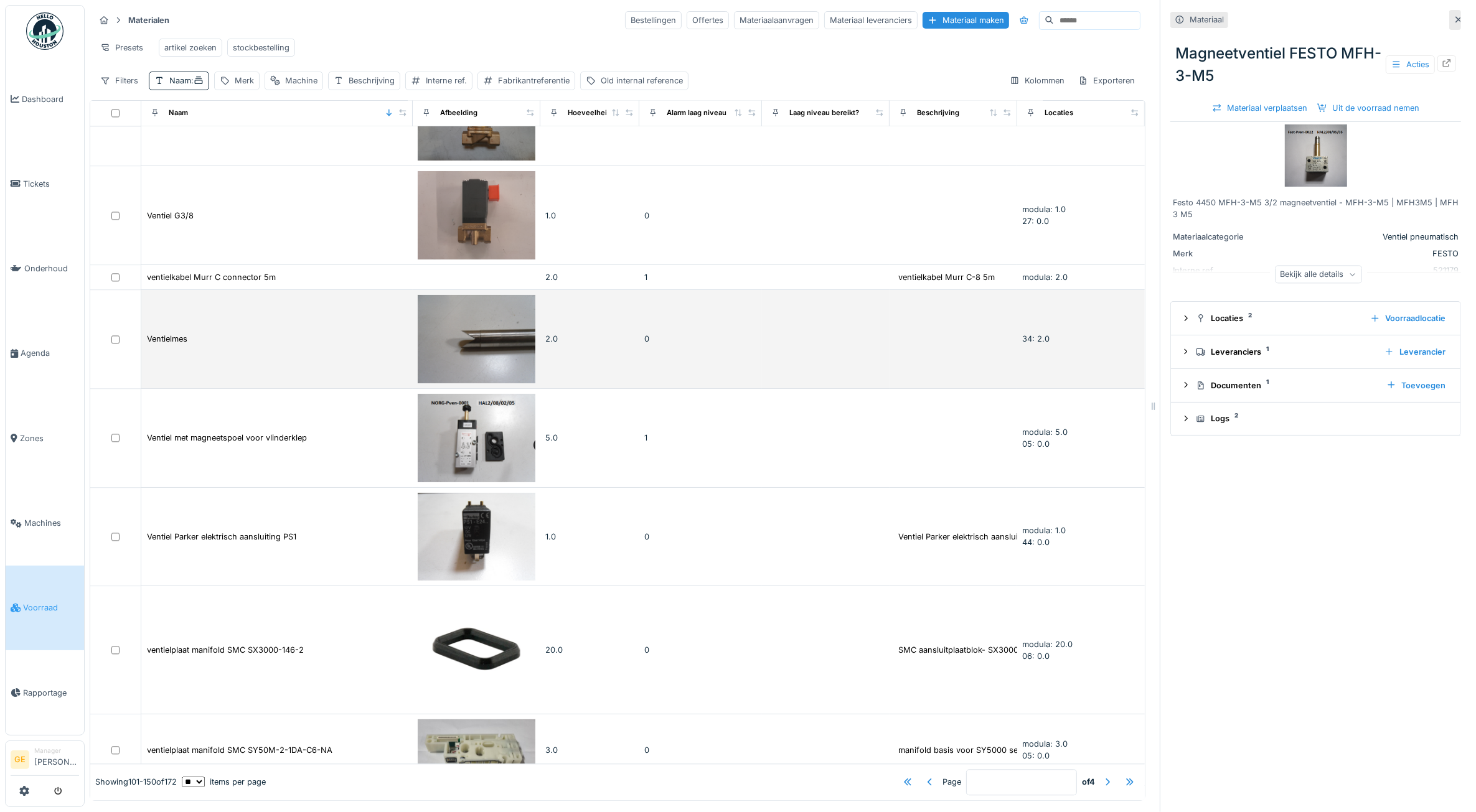
scroll to position [3579, 0]
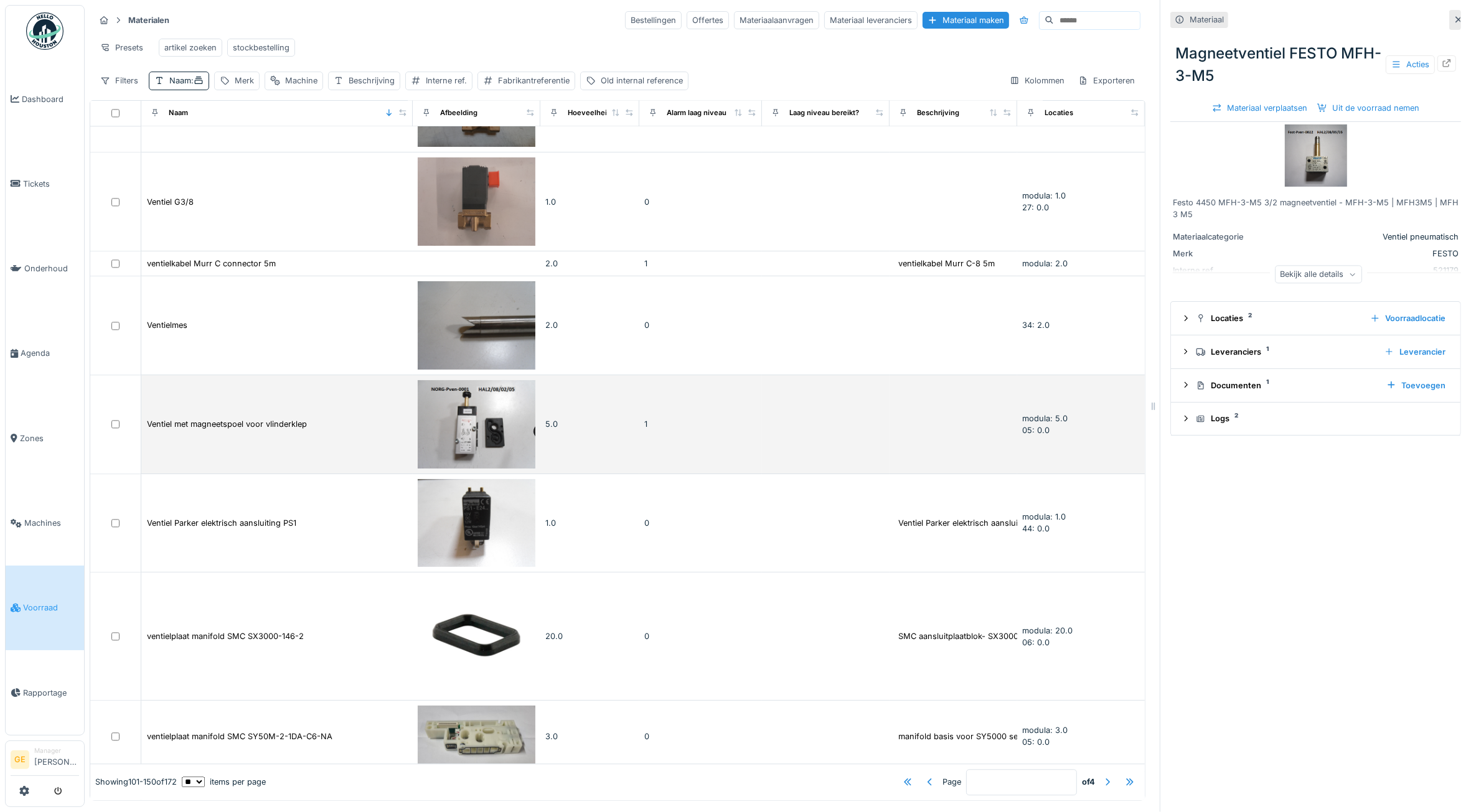
click at [252, 375] on td "Ventiel met magneetspoel voor vlinderklep" at bounding box center [278, 424] width 272 height 99
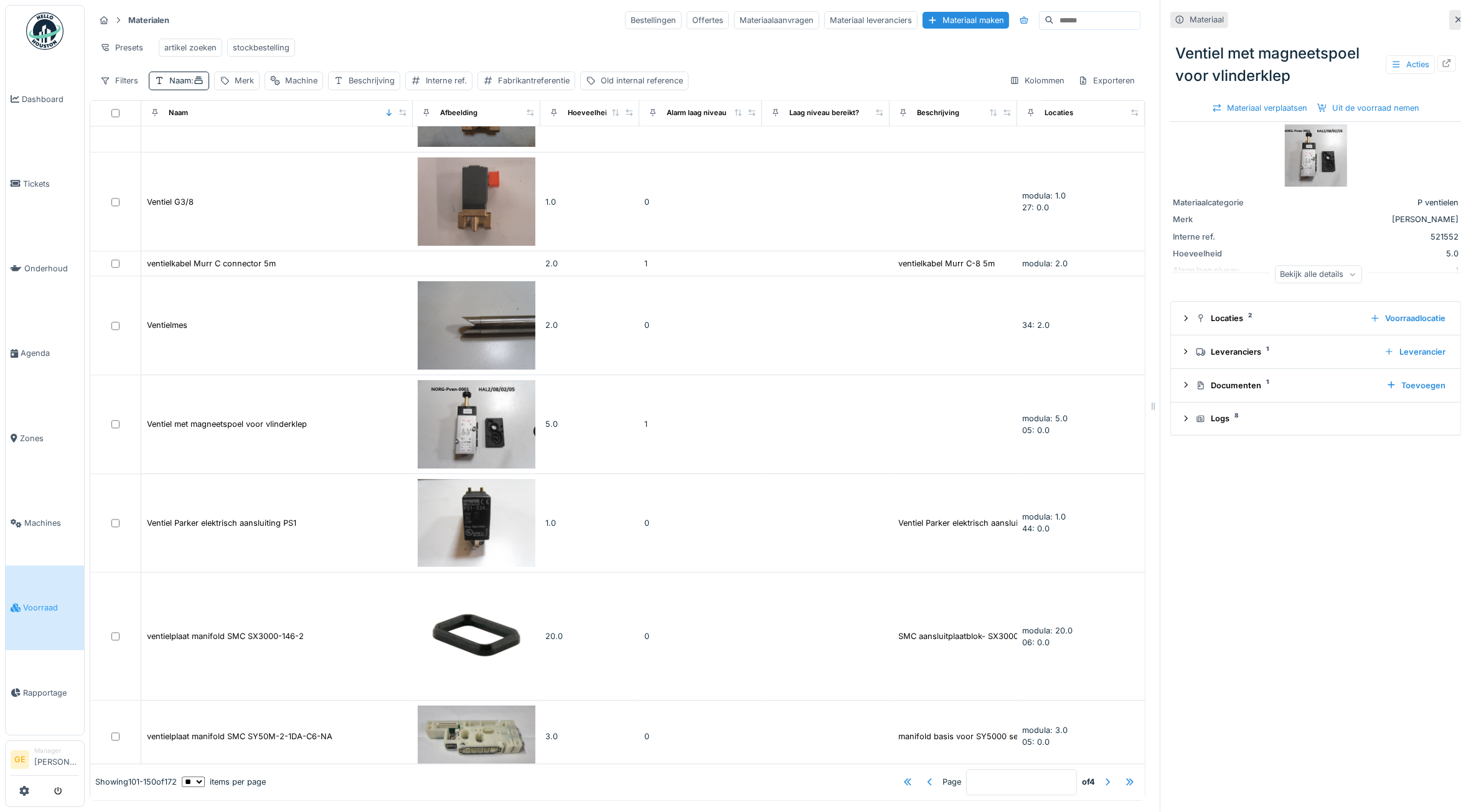
click at [1296, 143] on img at bounding box center [1316, 155] width 62 height 62
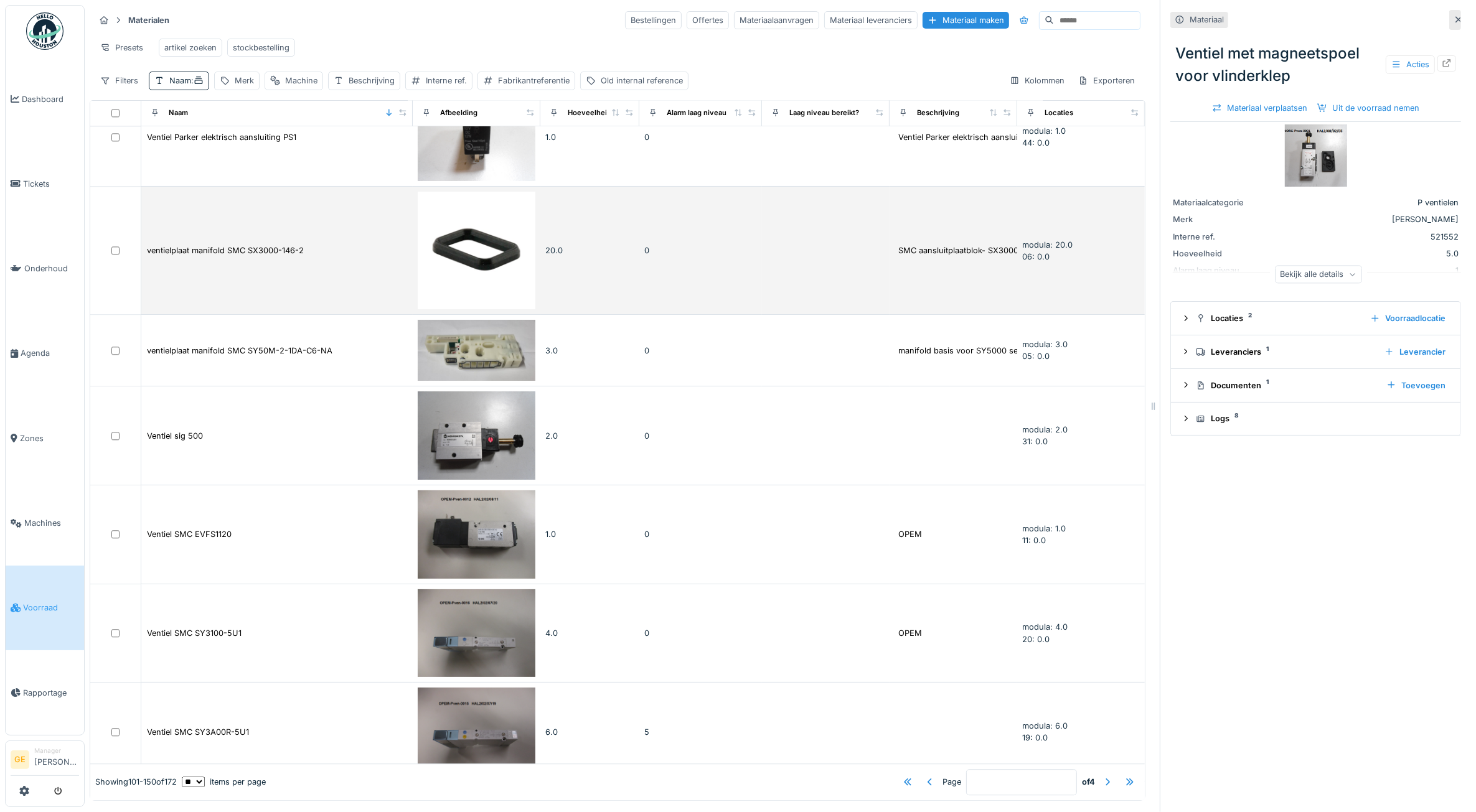
scroll to position [3968, 0]
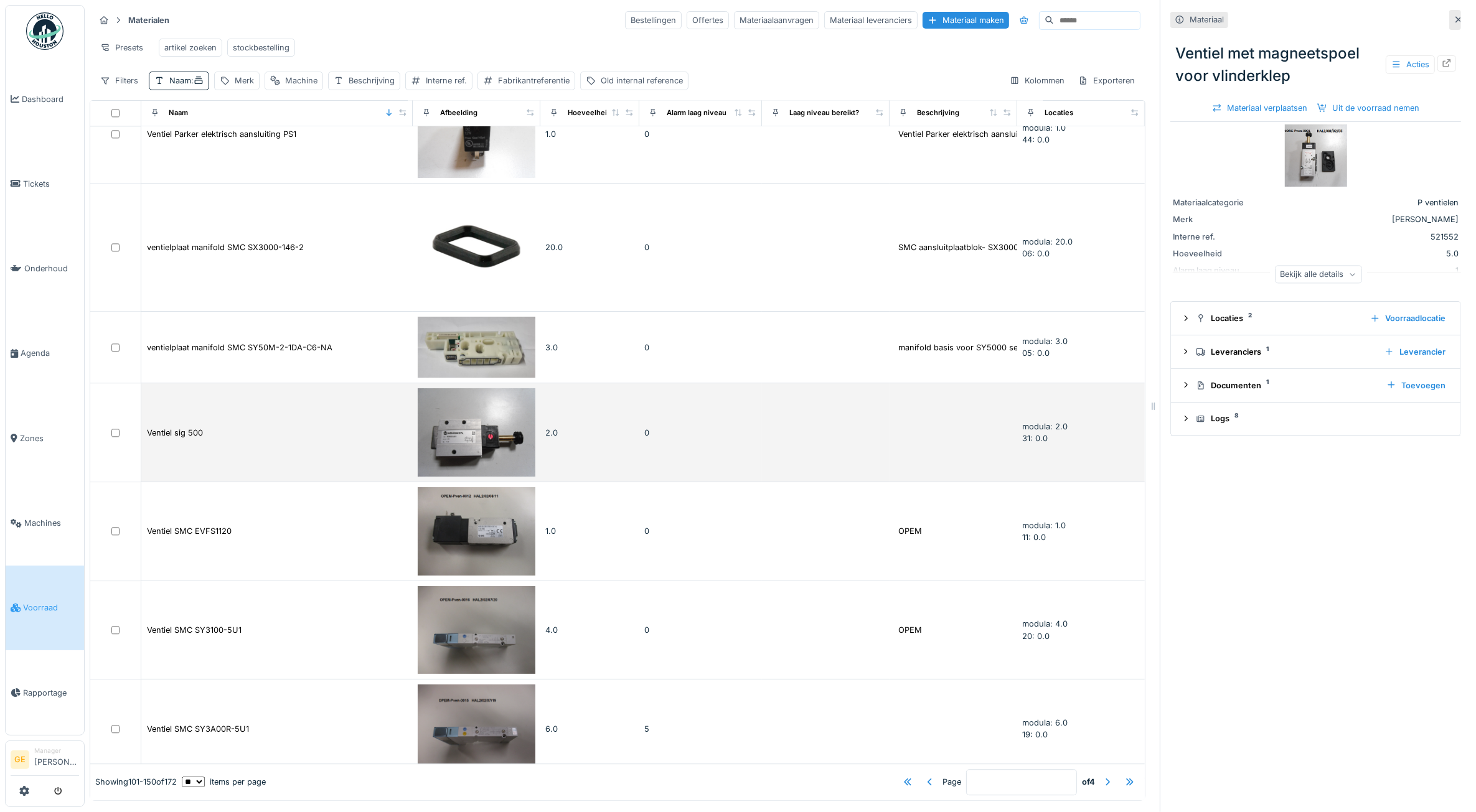
click at [452, 389] on img at bounding box center [476, 433] width 118 height 88
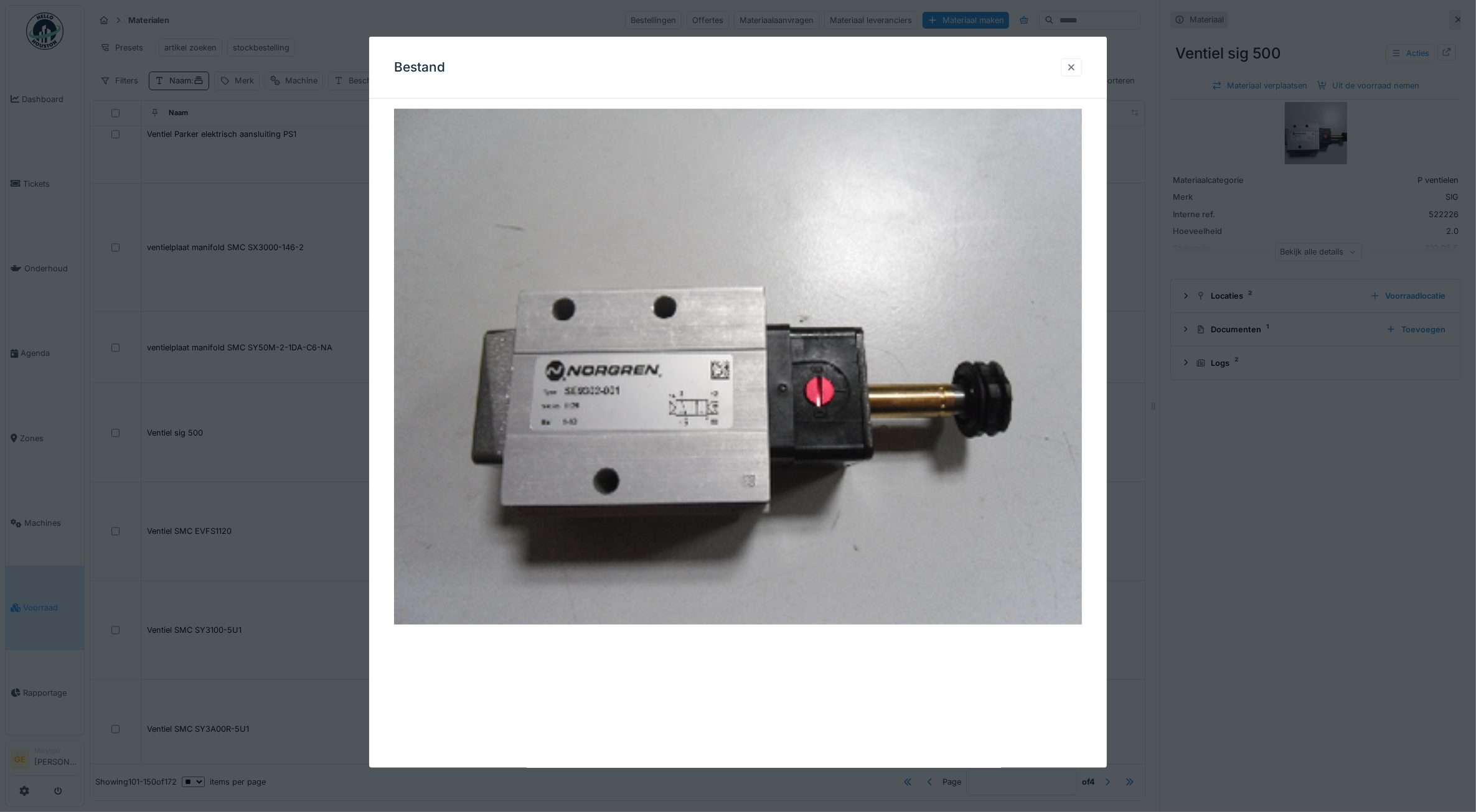
click at [1074, 59] on div at bounding box center [1071, 67] width 21 height 18
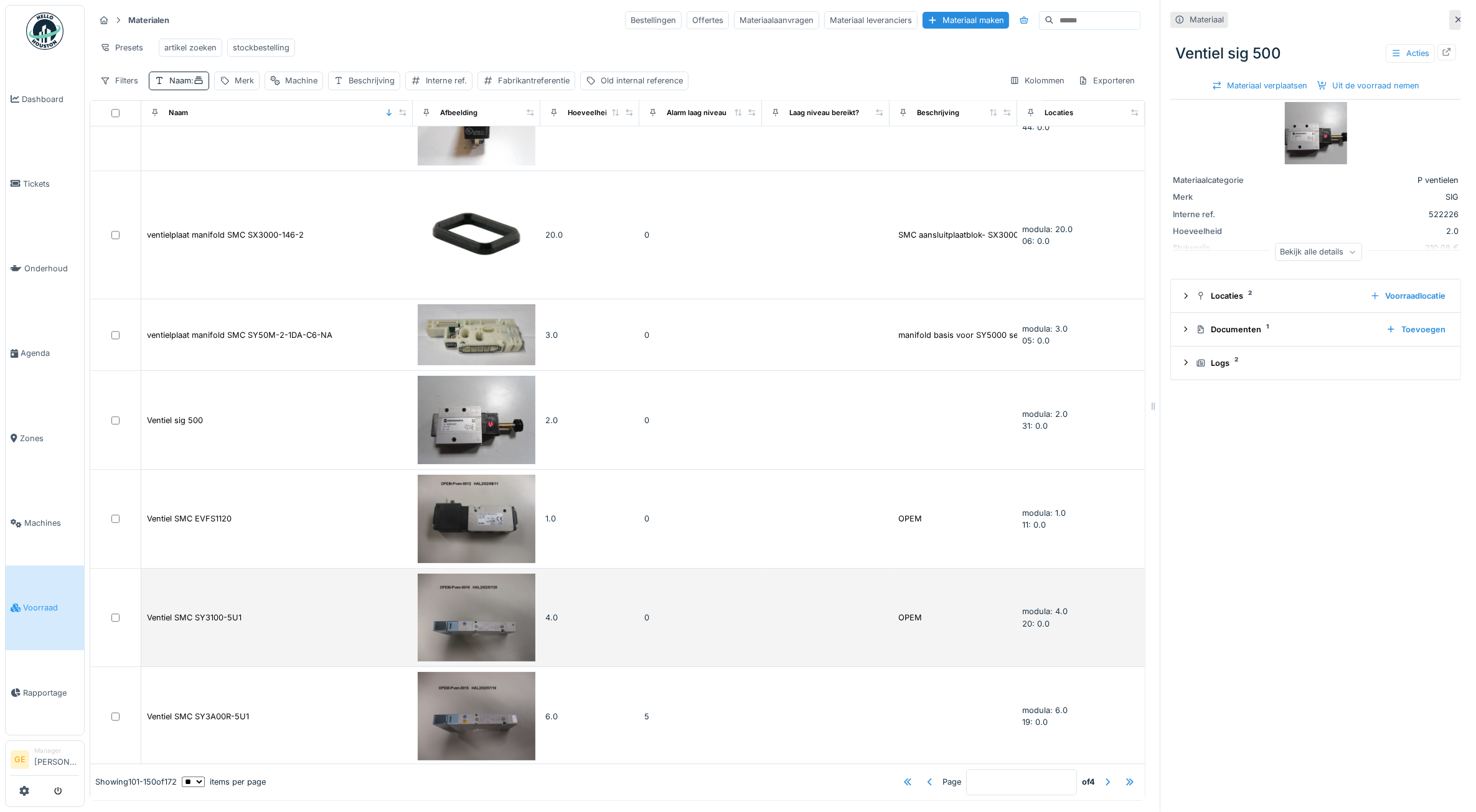
scroll to position [11, 0]
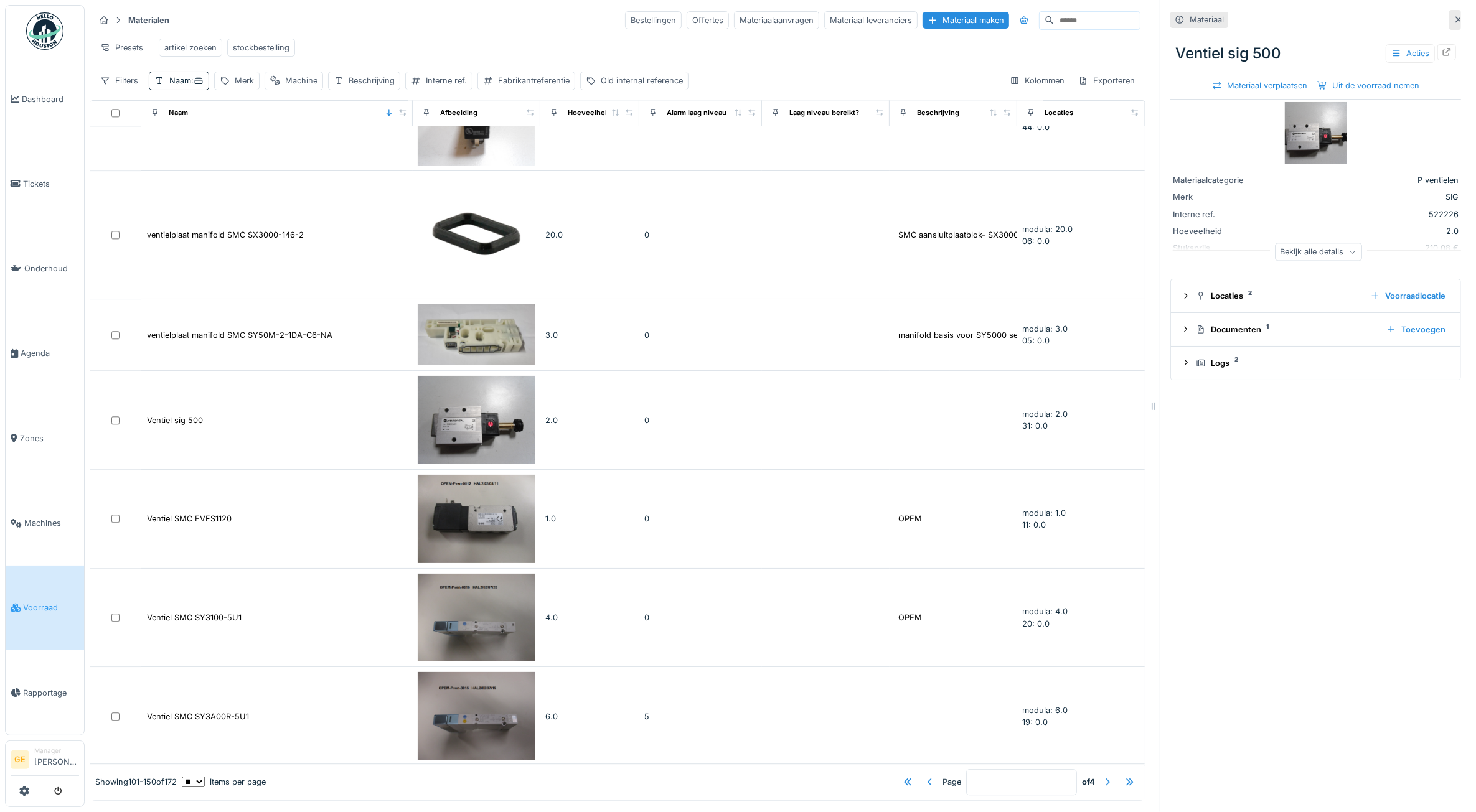
click at [1103, 776] on div at bounding box center [1108, 782] width 10 height 12
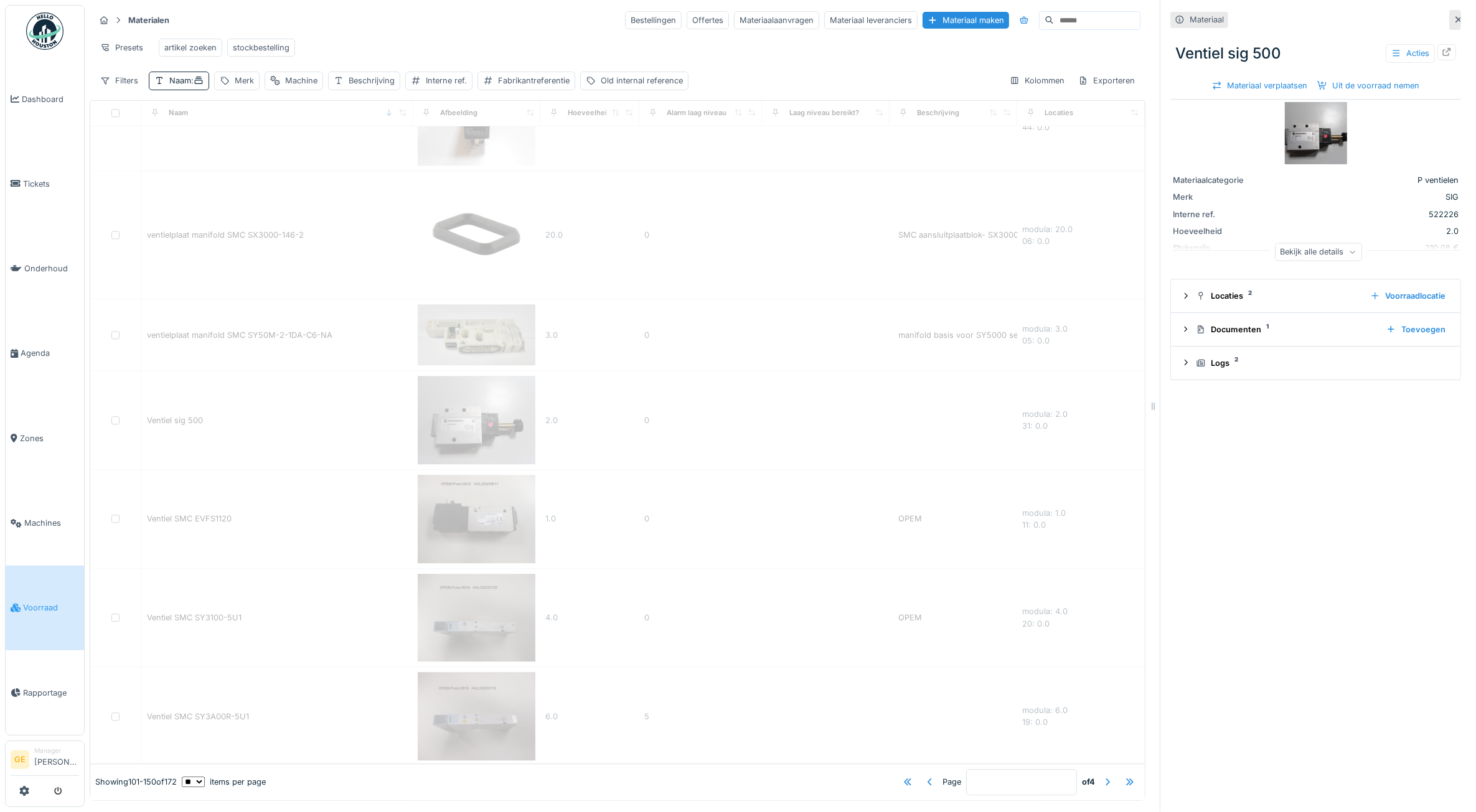
type input "*"
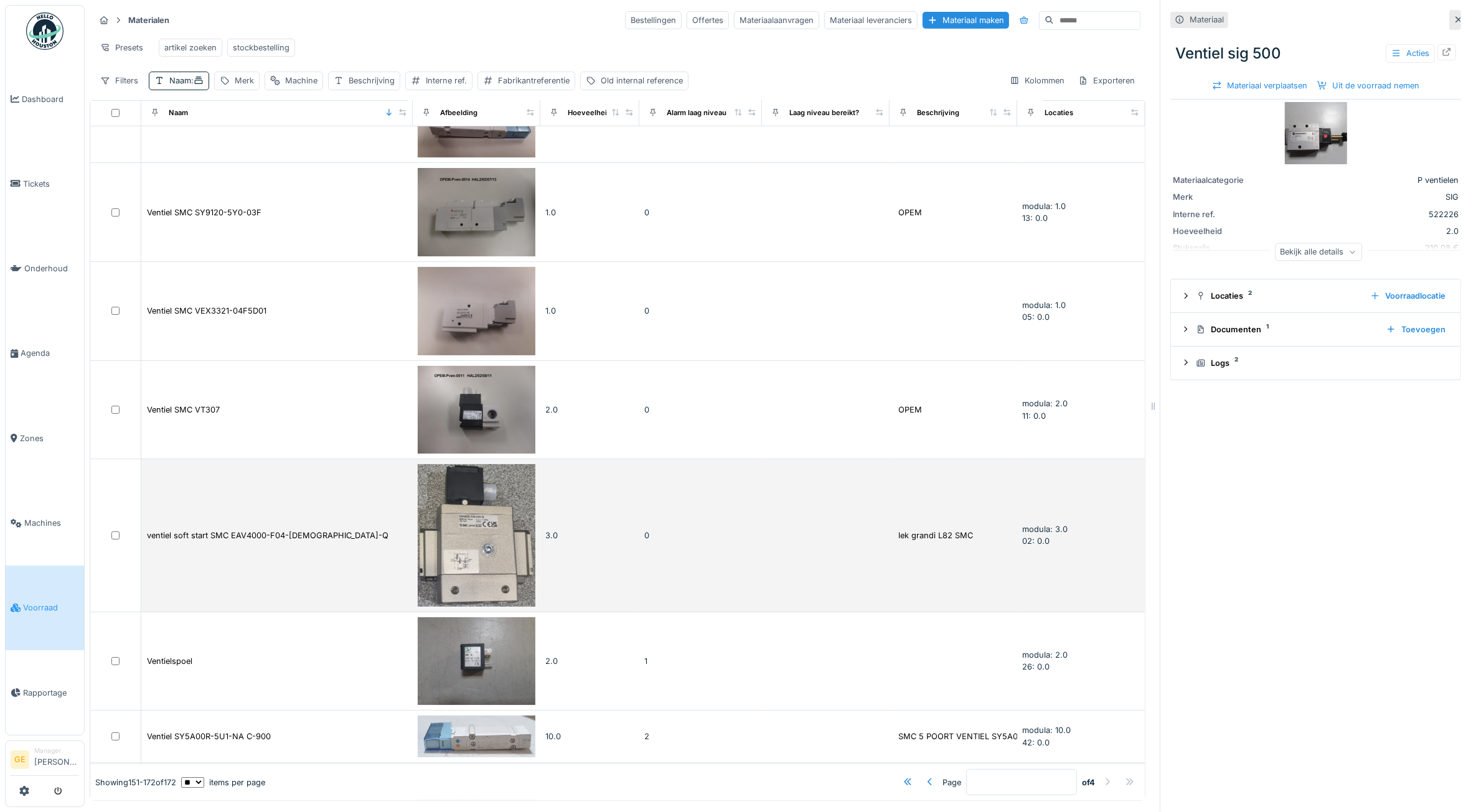
scroll to position [155, 0]
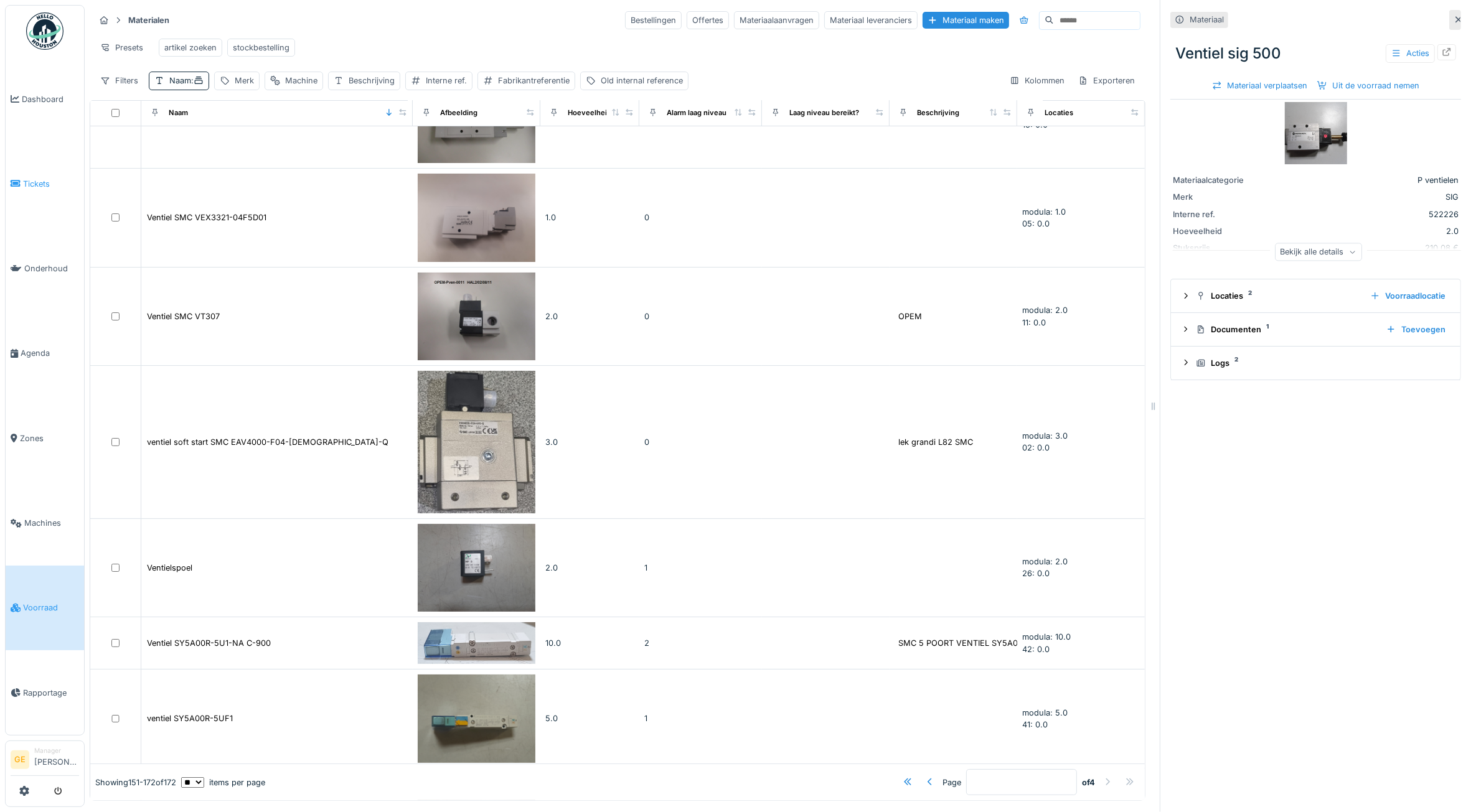
click at [50, 185] on span "Tickets" at bounding box center [51, 184] width 56 height 12
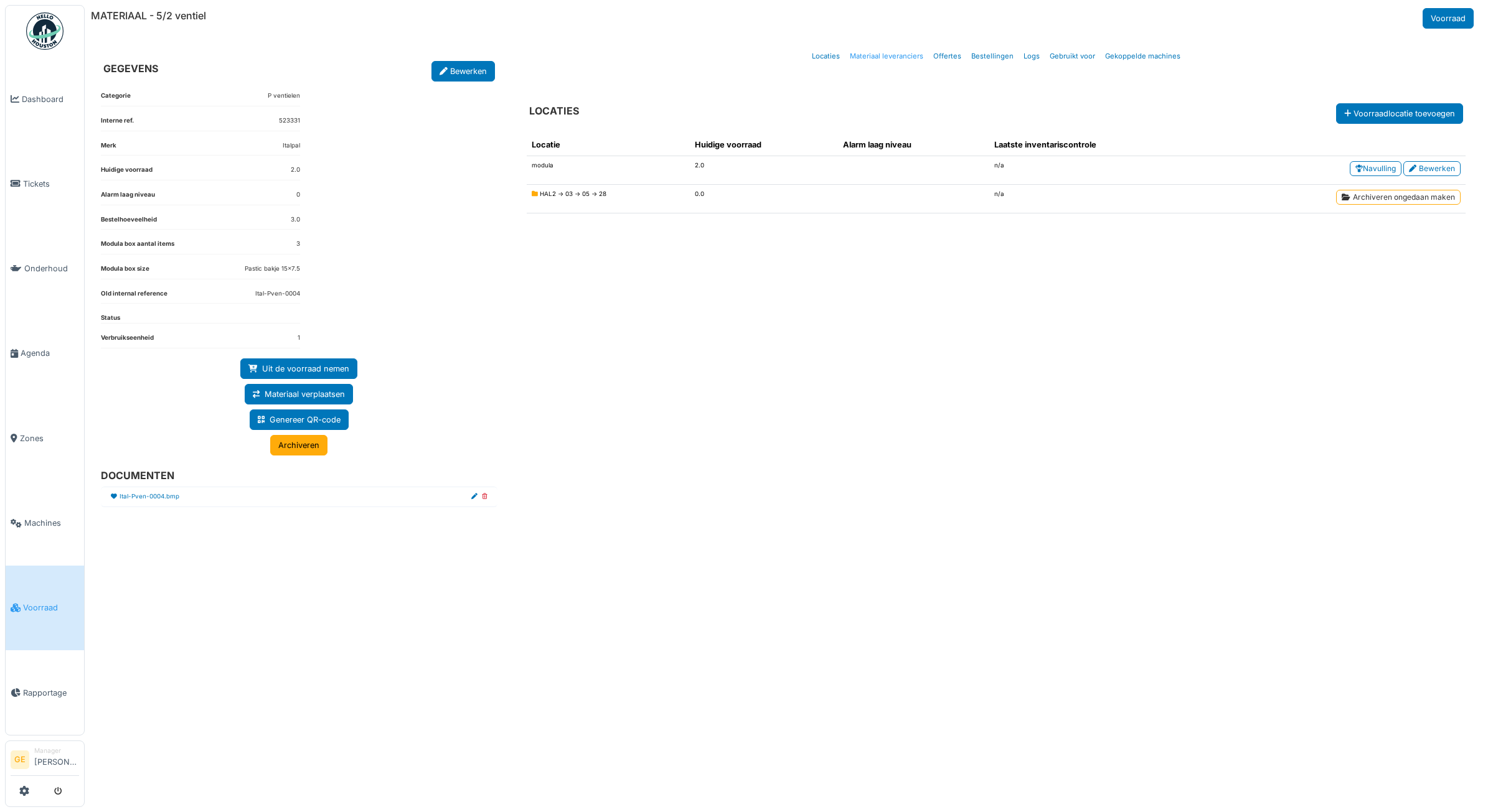
click at [900, 59] on link "Materiaal leveranciers" at bounding box center [886, 56] width 83 height 29
click at [910, 57] on link "Materiaal leveranciers" at bounding box center [886, 56] width 83 height 29
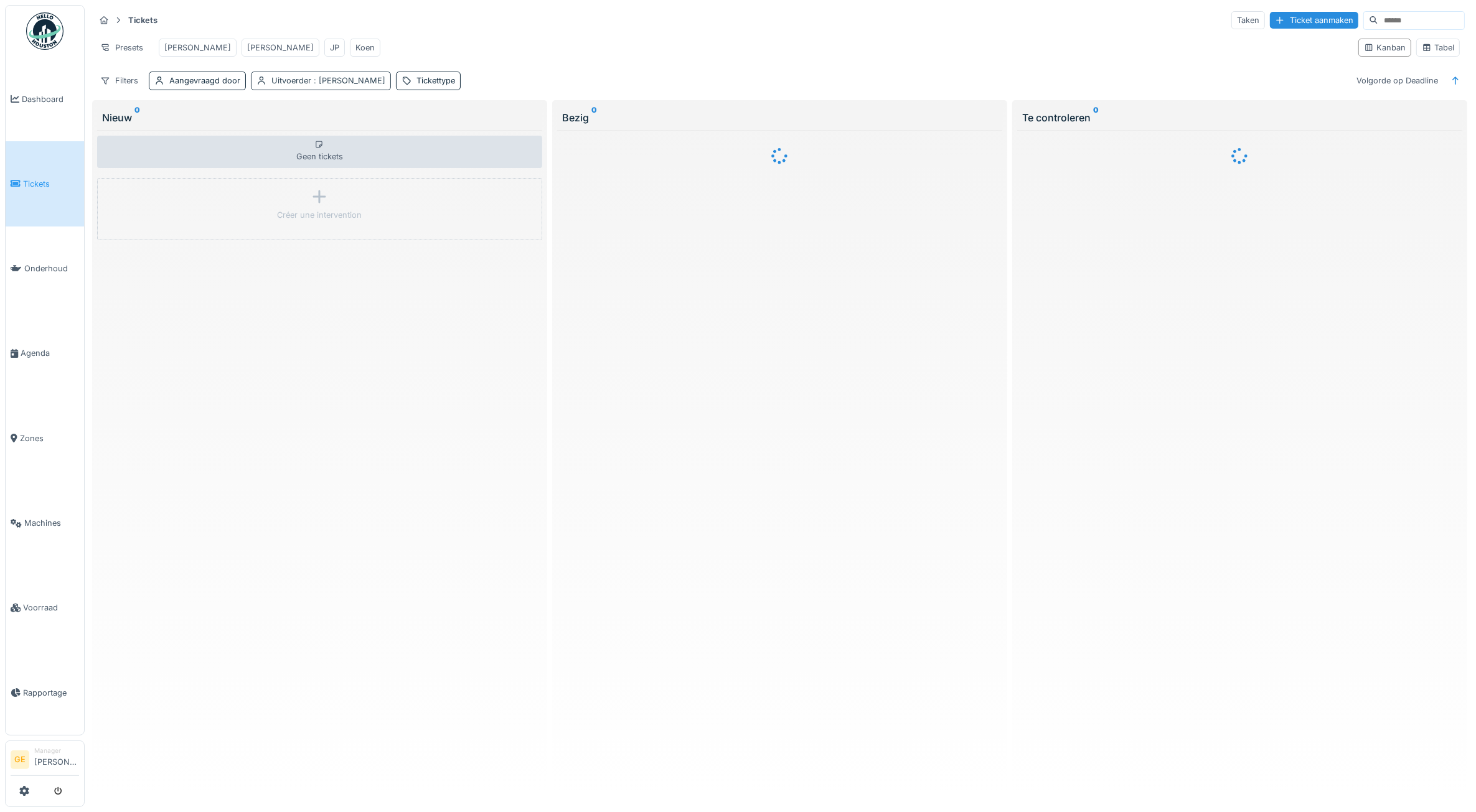
click at [385, 86] on span ": [PERSON_NAME]" at bounding box center [348, 80] width 74 height 9
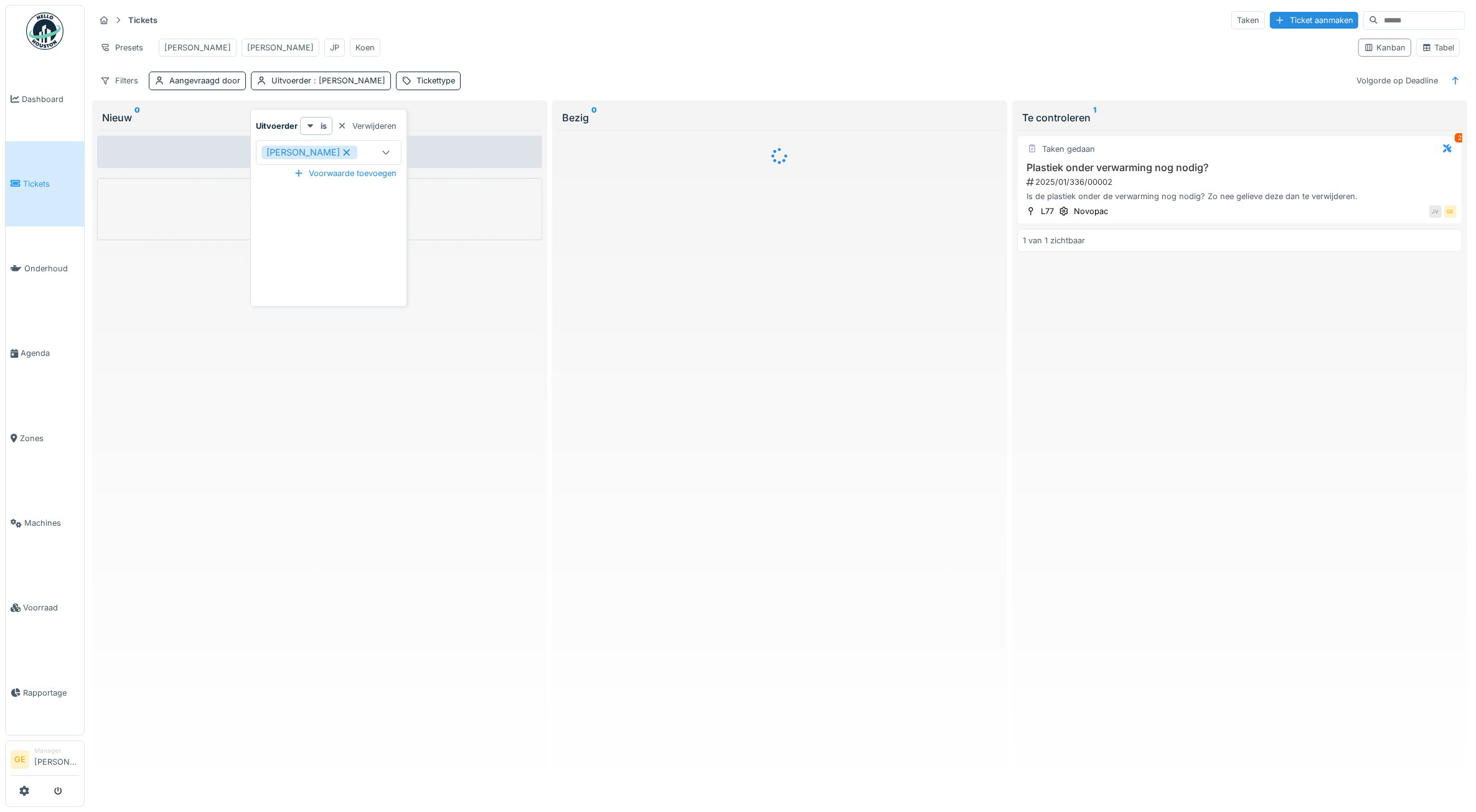
click at [352, 157] on icon at bounding box center [346, 153] width 11 height 8
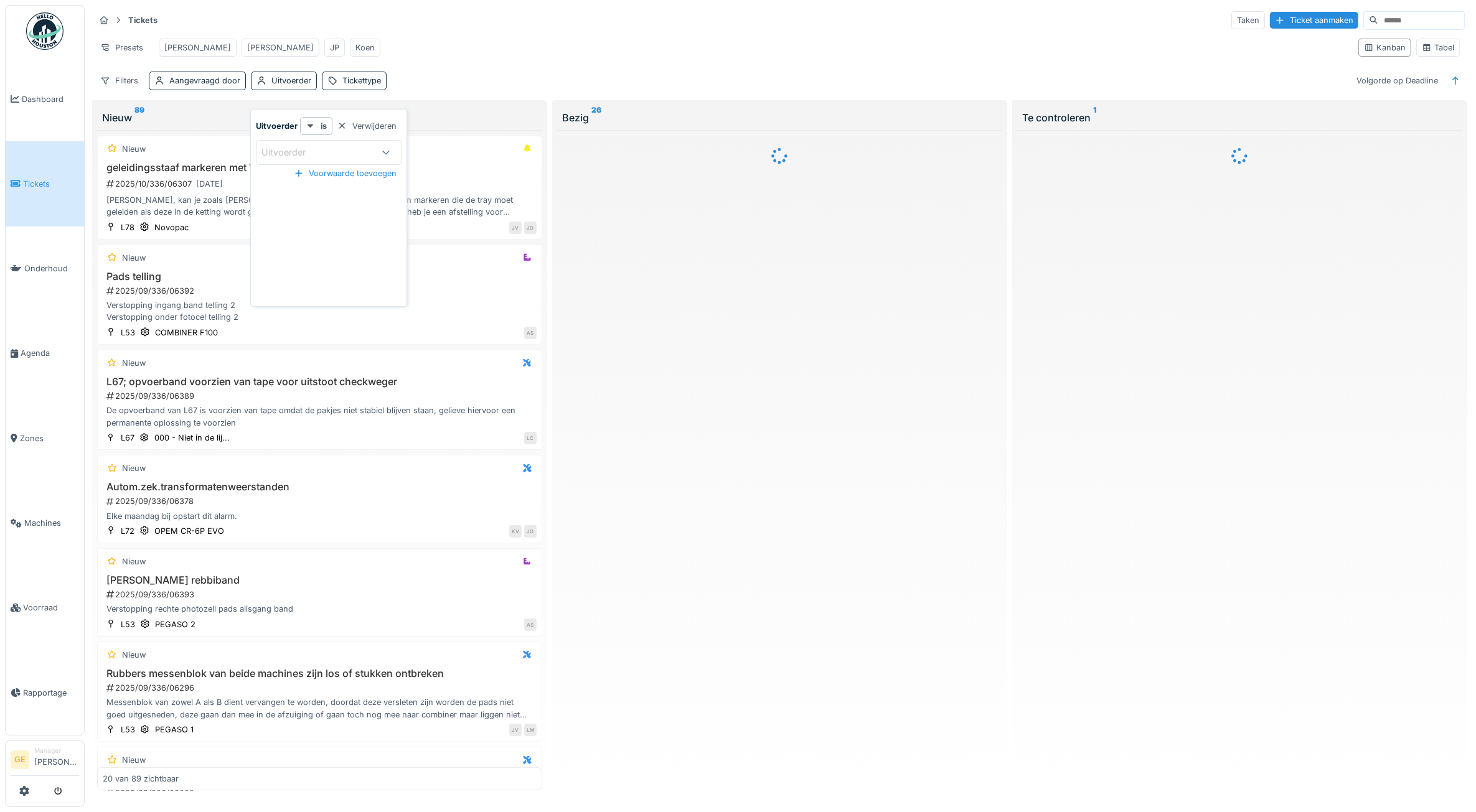
click at [465, 20] on div "Tickets Taken Ticket aanmaken" at bounding box center [780, 20] width 1371 height 20
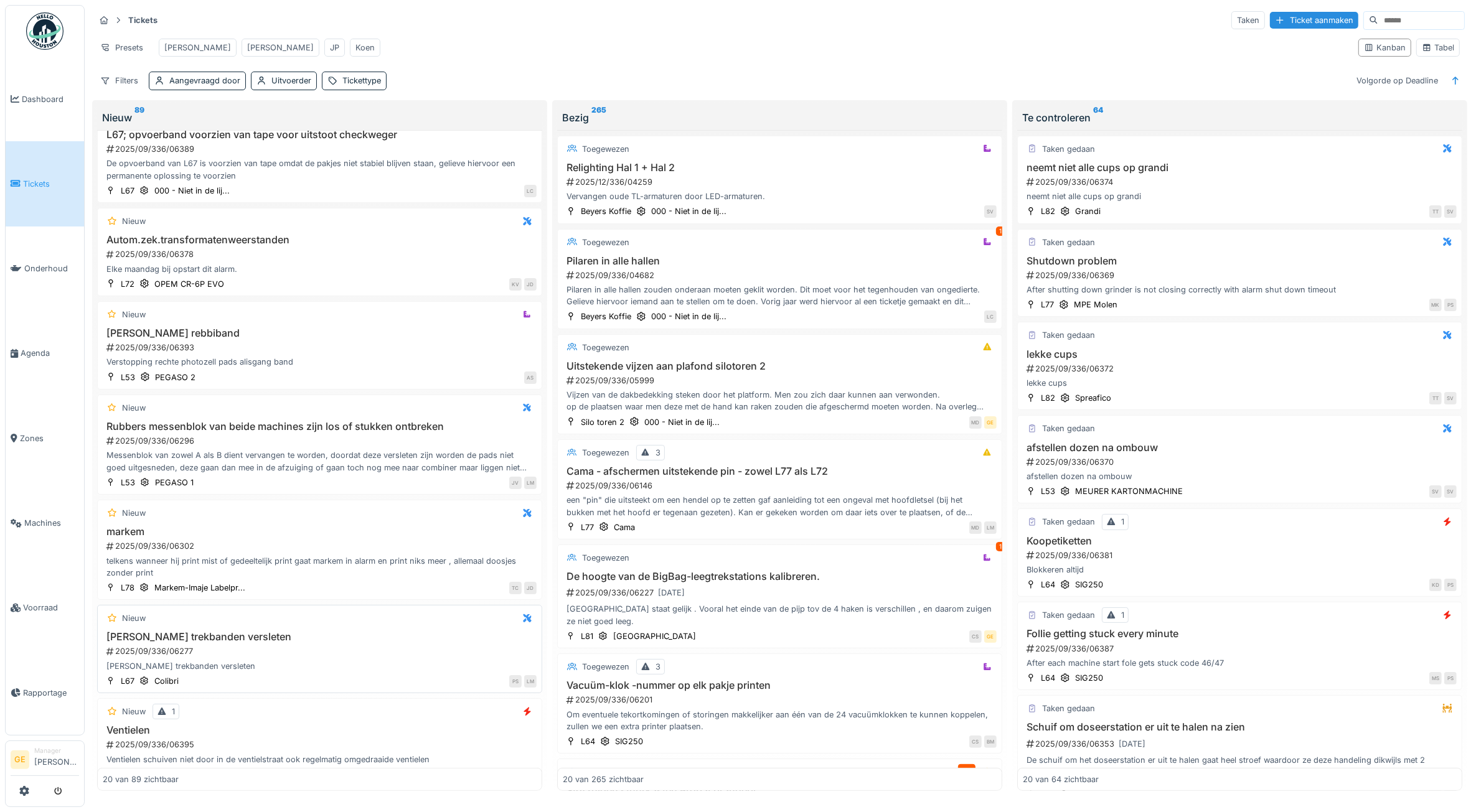
scroll to position [243, 0]
